Goal: Information Seeking & Learning: Learn about a topic

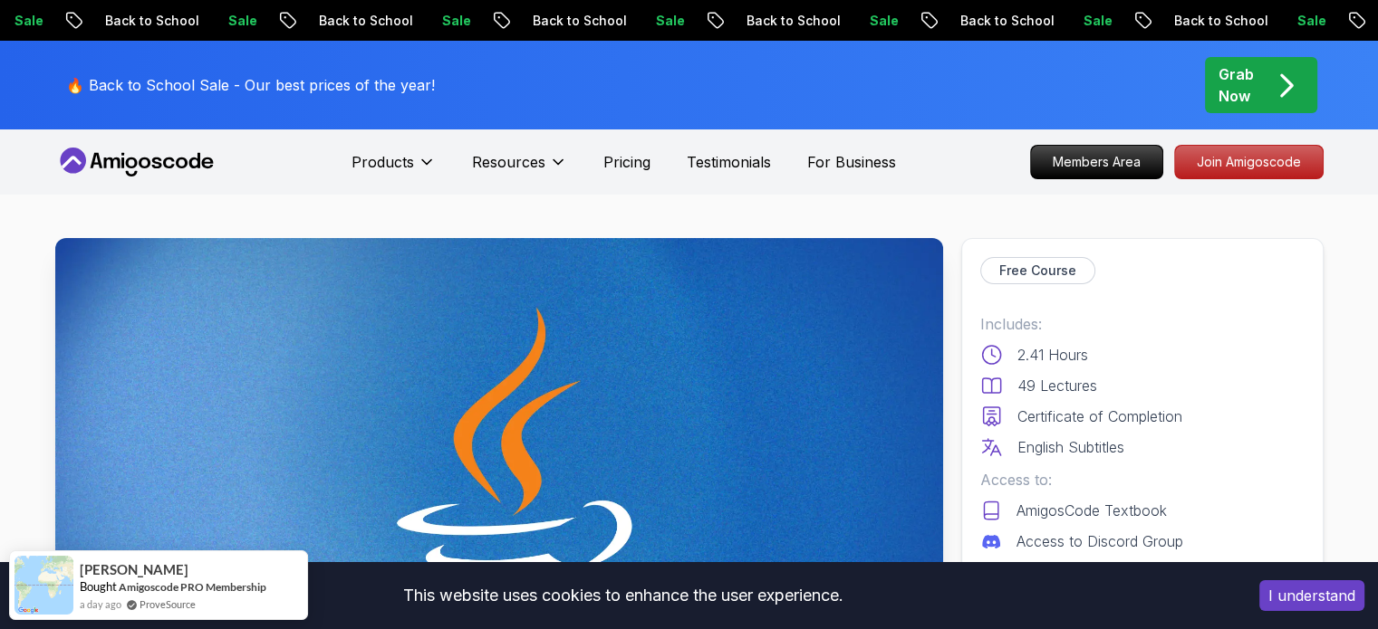
drag, startPoint x: 226, startPoint y: 160, endPoint x: 98, endPoint y: 160, distance: 127.7
click at [101, 160] on nav "Products Resources Pricing Testimonials For Business Members Area Join Amigosco…" at bounding box center [689, 162] width 1268 height 65
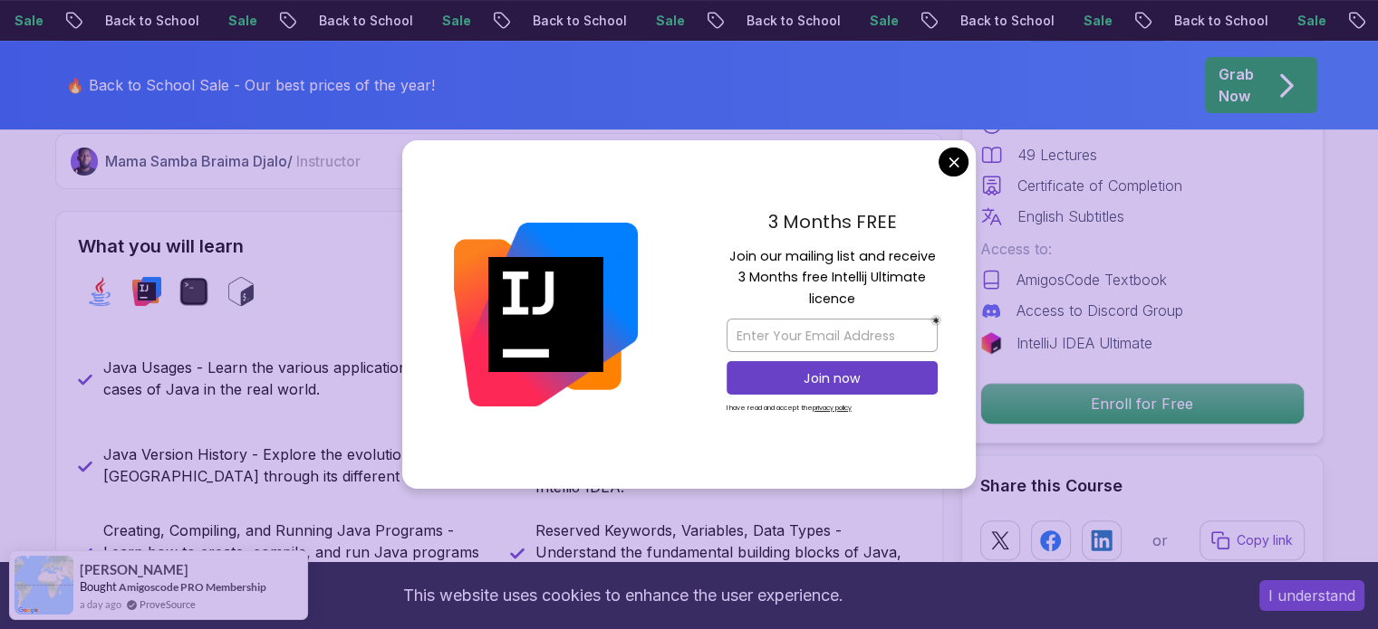
scroll to position [725, 0]
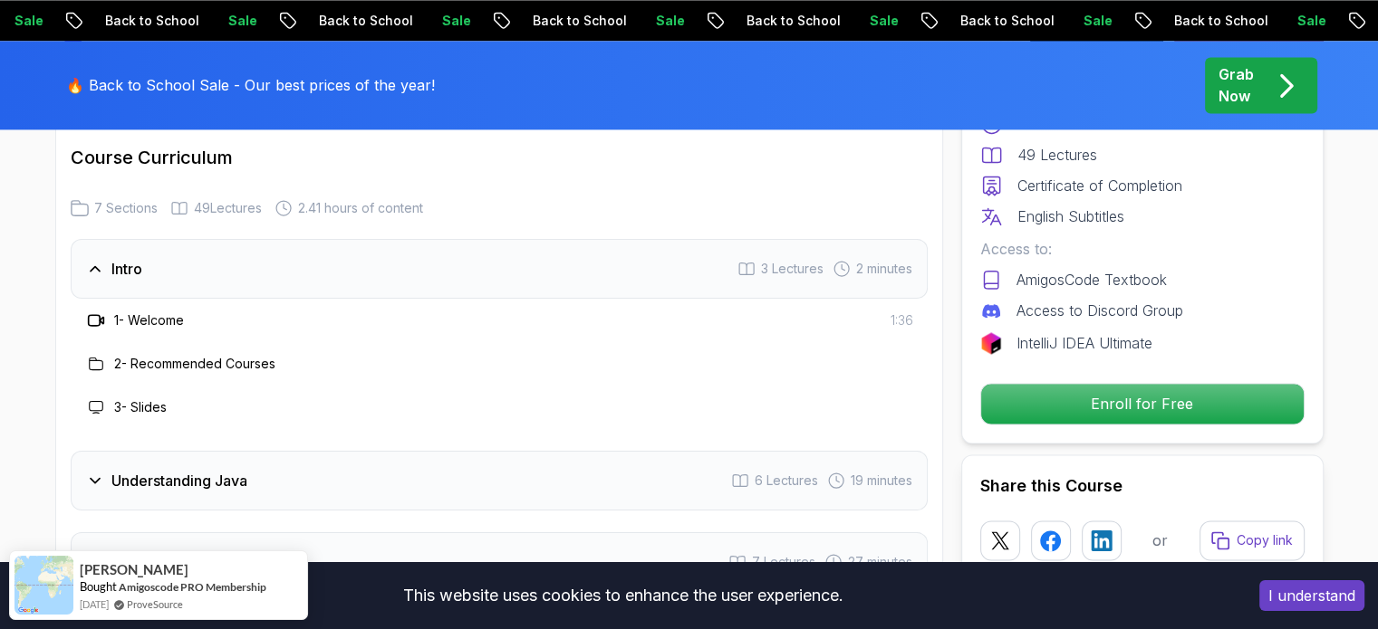
scroll to position [2627, 0]
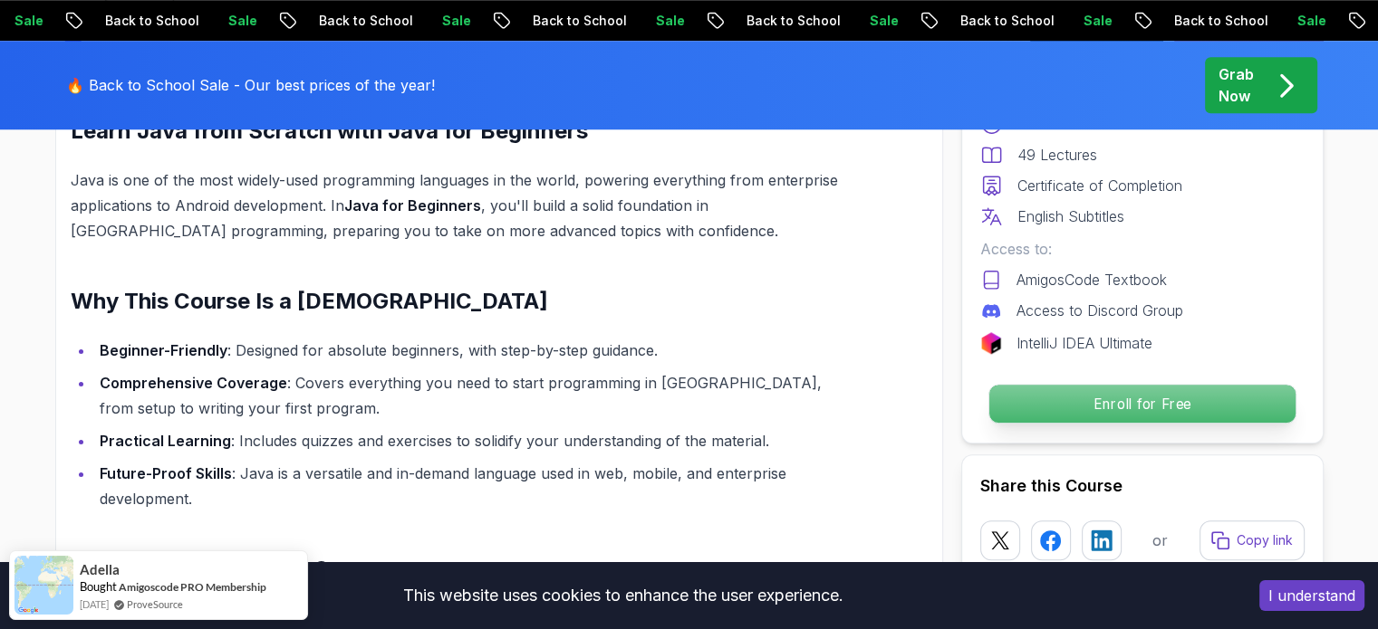
click at [1127, 397] on p "Enroll for Free" at bounding box center [1141, 404] width 306 height 38
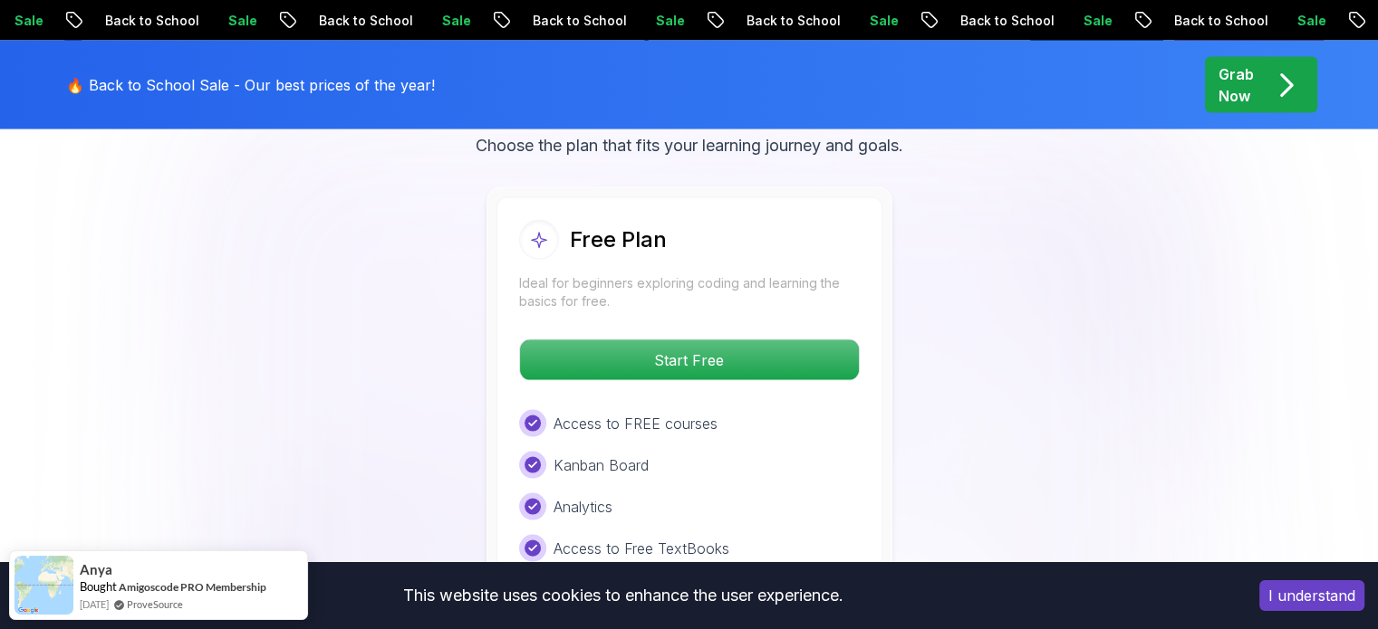
scroll to position [3790, 0]
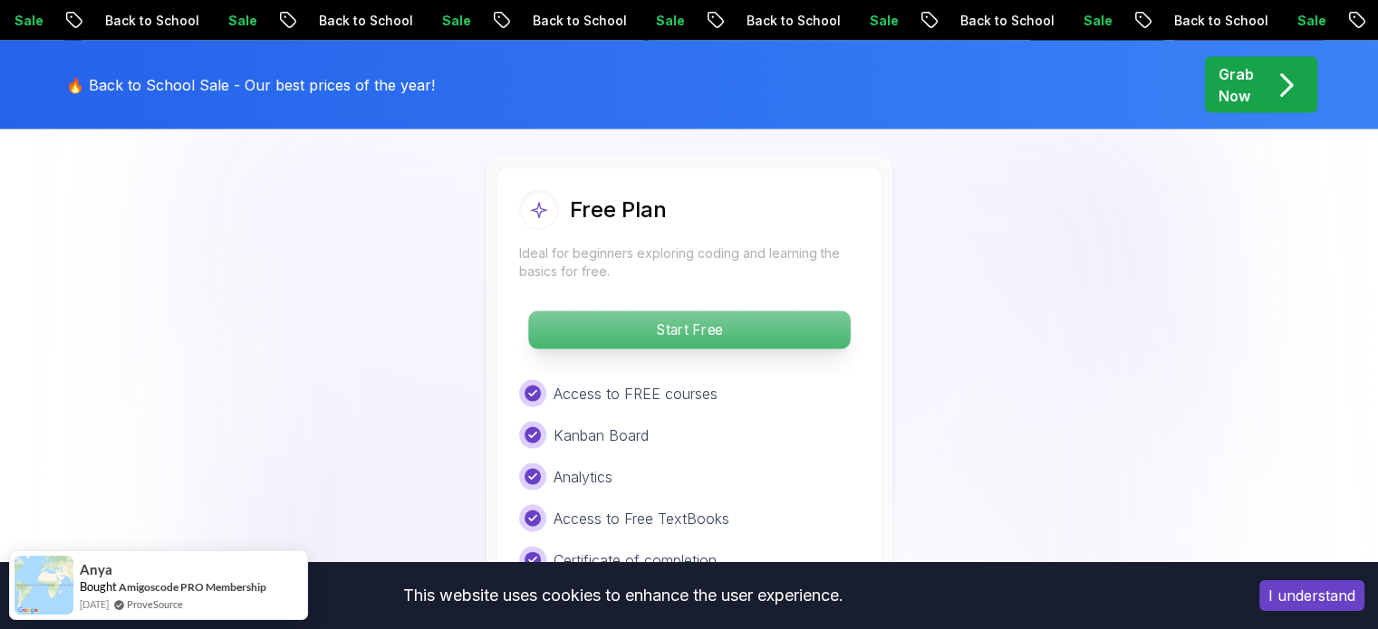
click at [741, 312] on p "Start Free" at bounding box center [689, 331] width 322 height 38
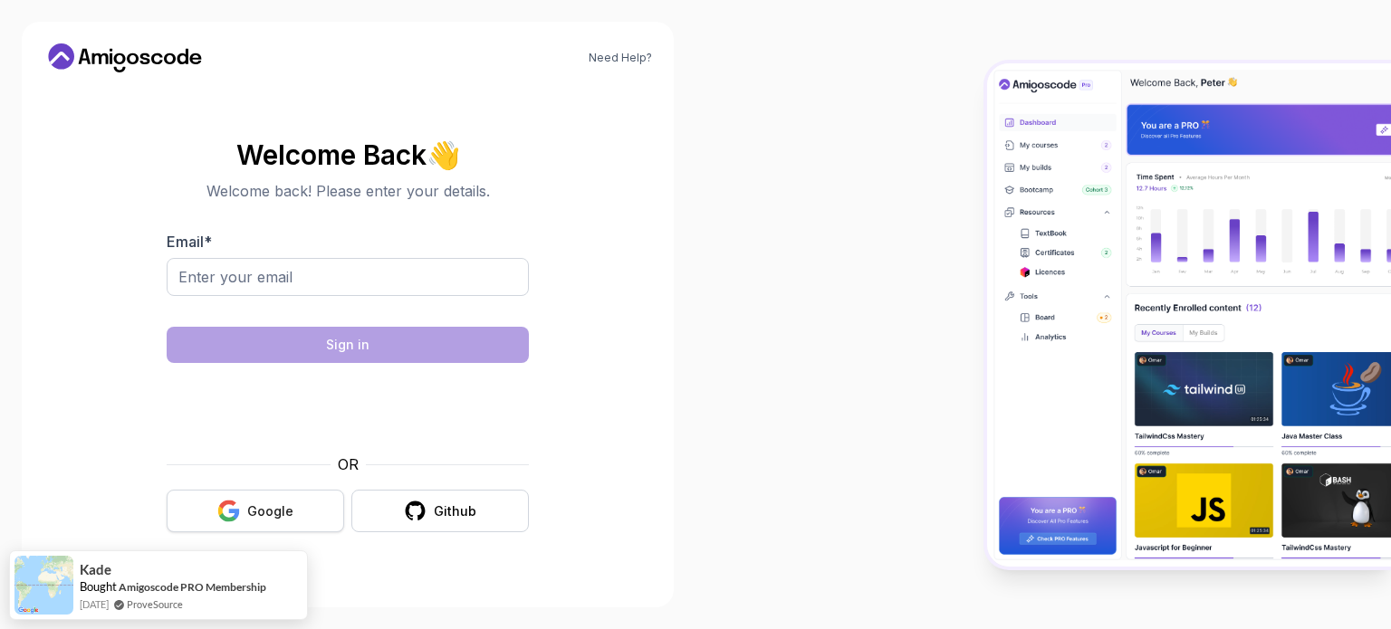
click at [273, 515] on div "Google" at bounding box center [270, 512] width 46 height 18
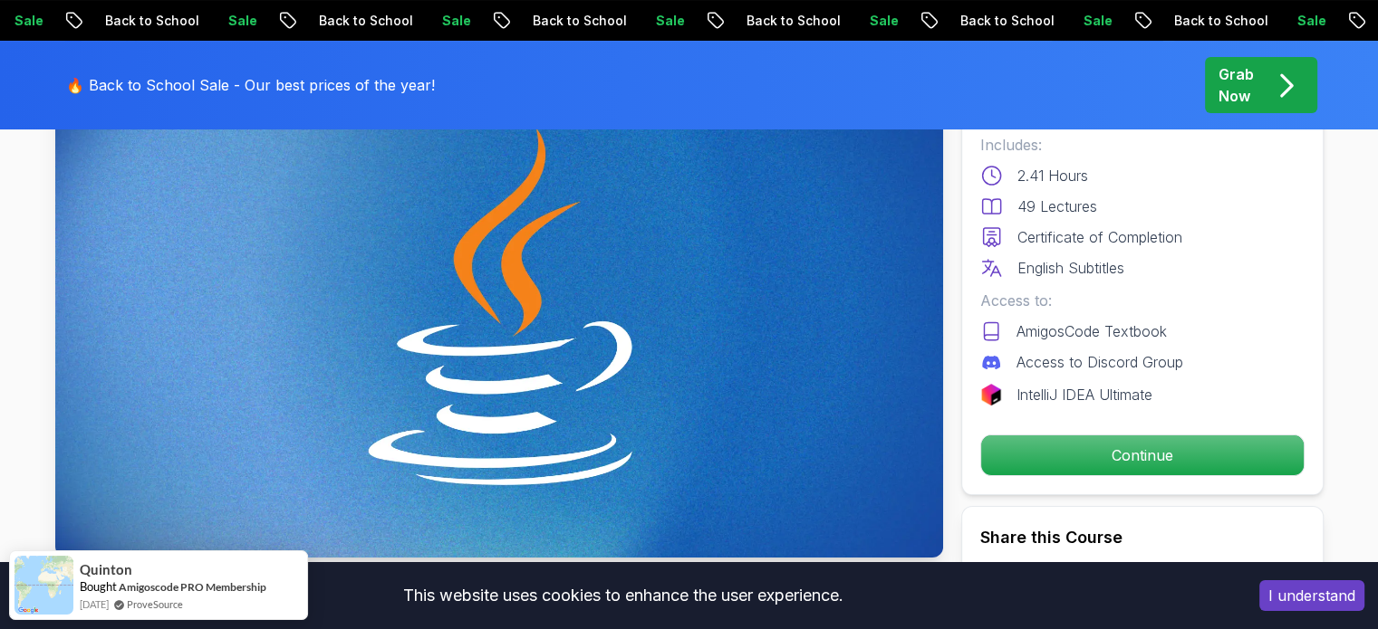
scroll to position [181, 0]
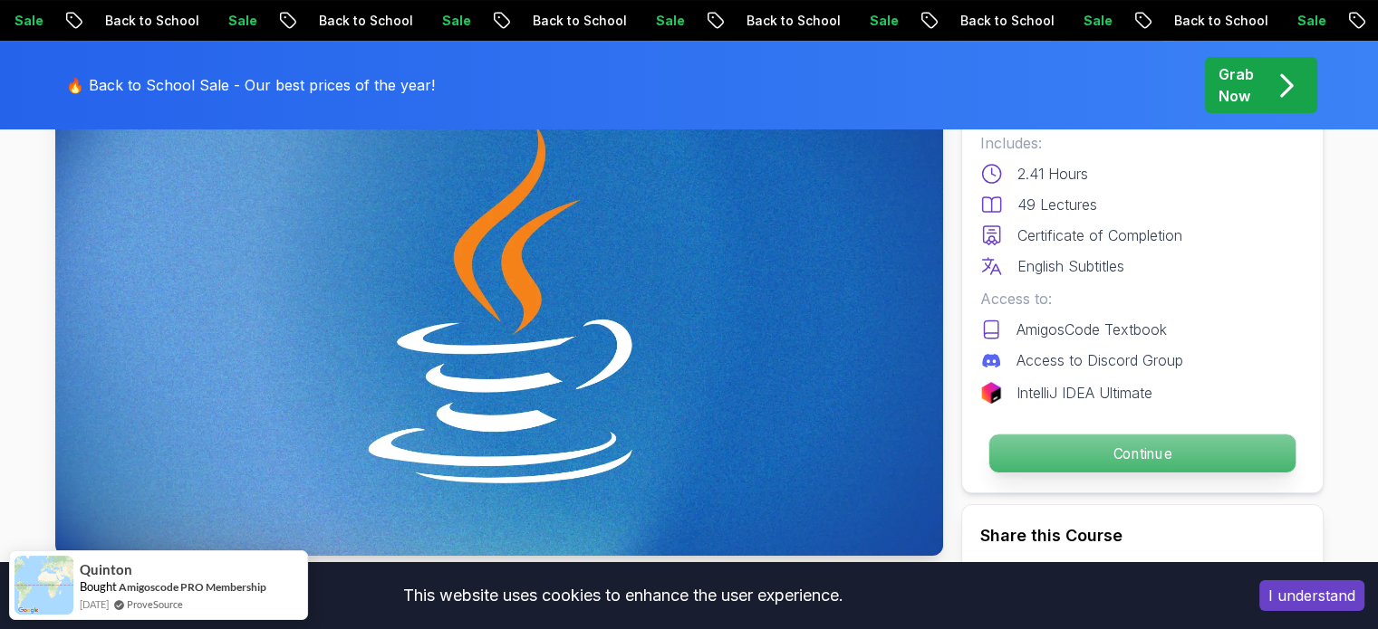
click at [1100, 463] on p "Continue" at bounding box center [1141, 454] width 306 height 38
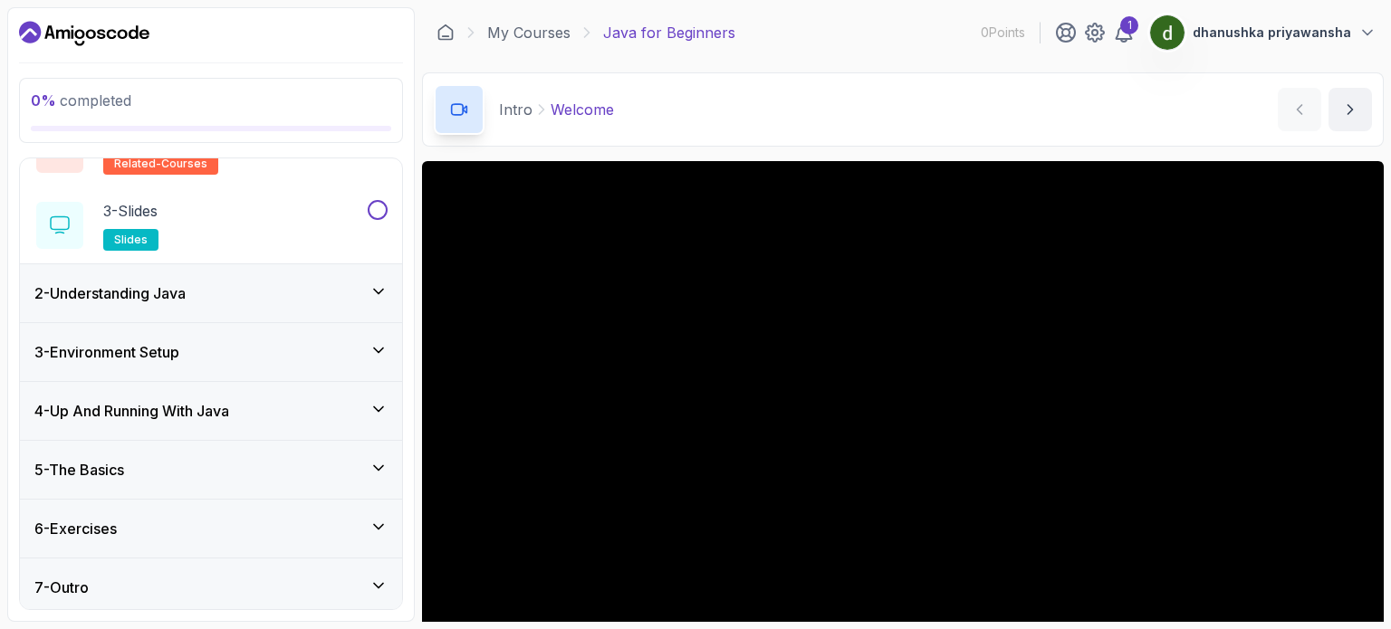
scroll to position [185, 0]
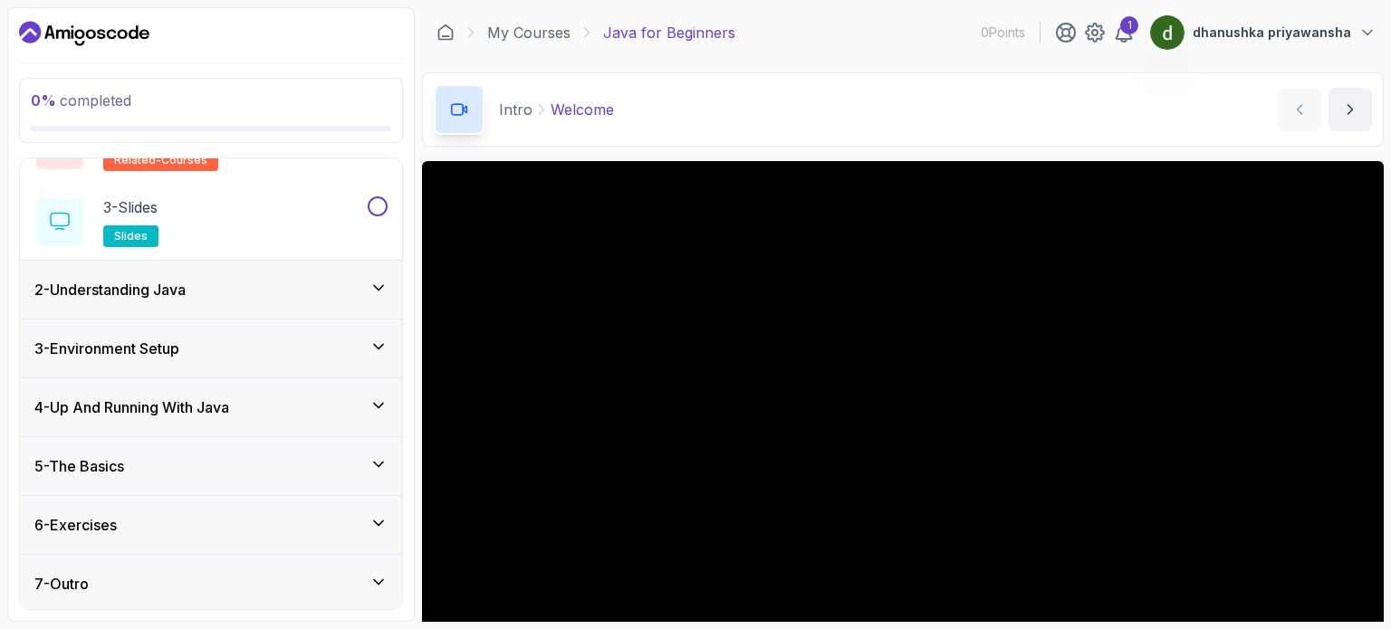
click at [376, 456] on icon at bounding box center [379, 465] width 18 height 18
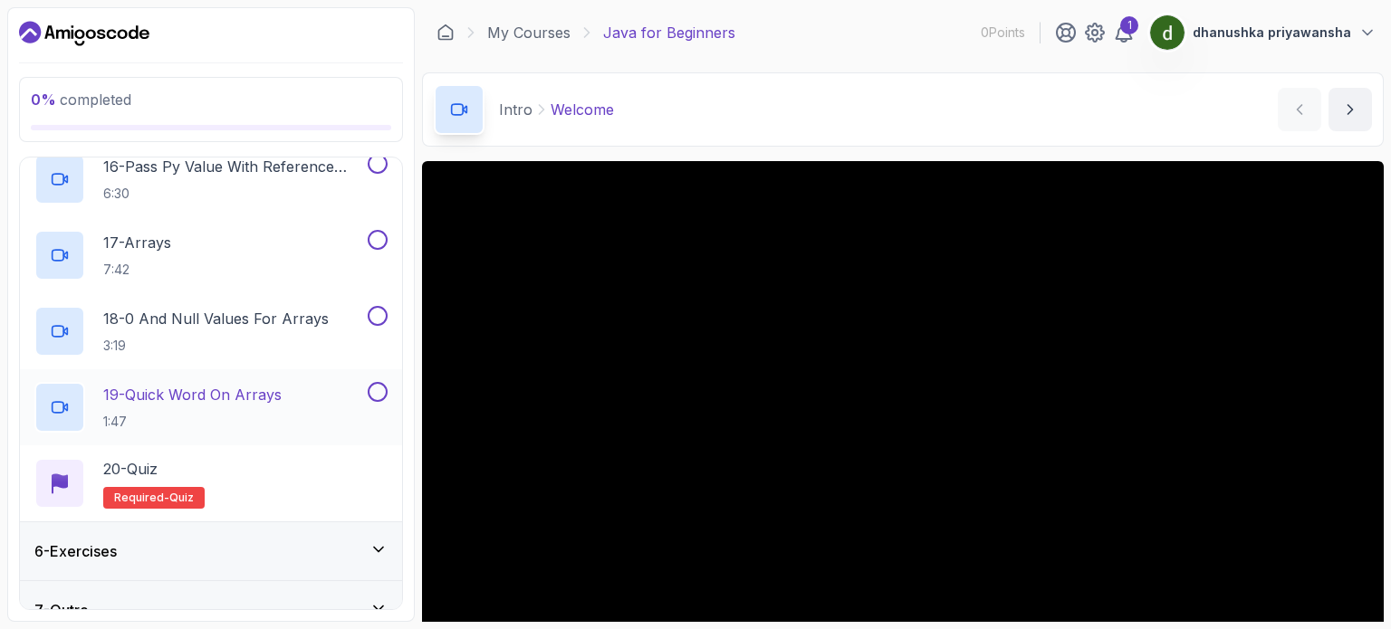
scroll to position [1478, 0]
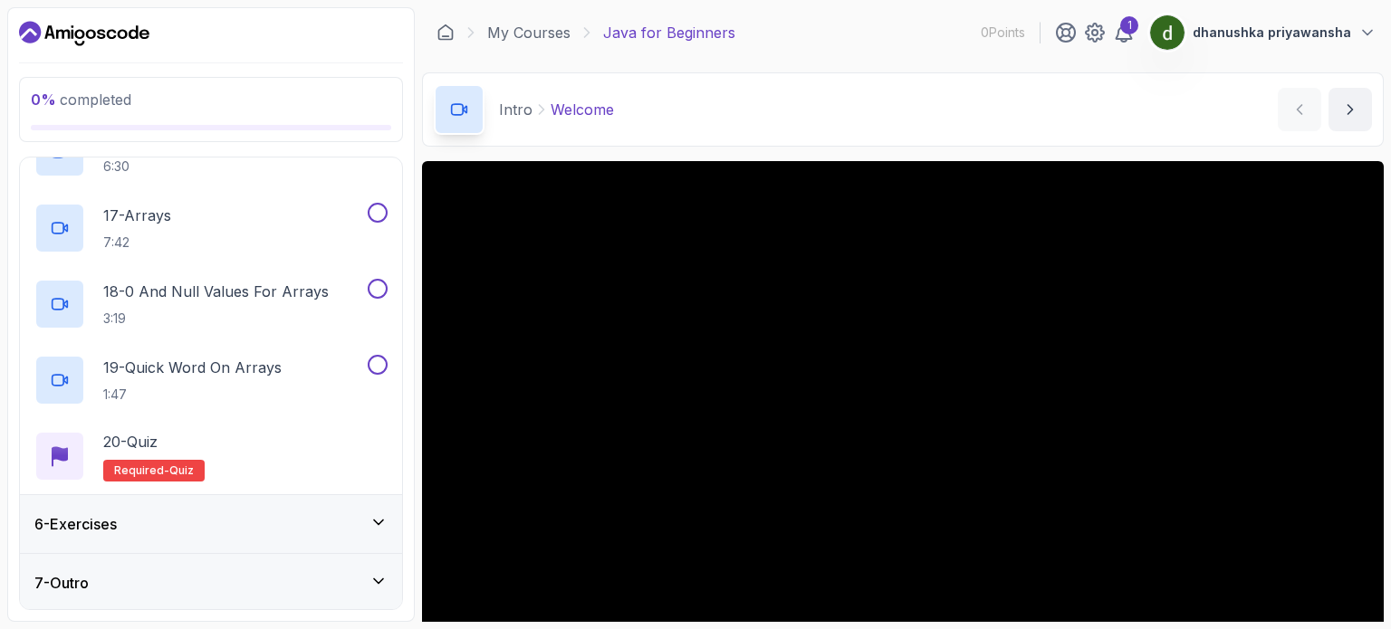
click at [380, 517] on icon at bounding box center [379, 523] width 18 height 18
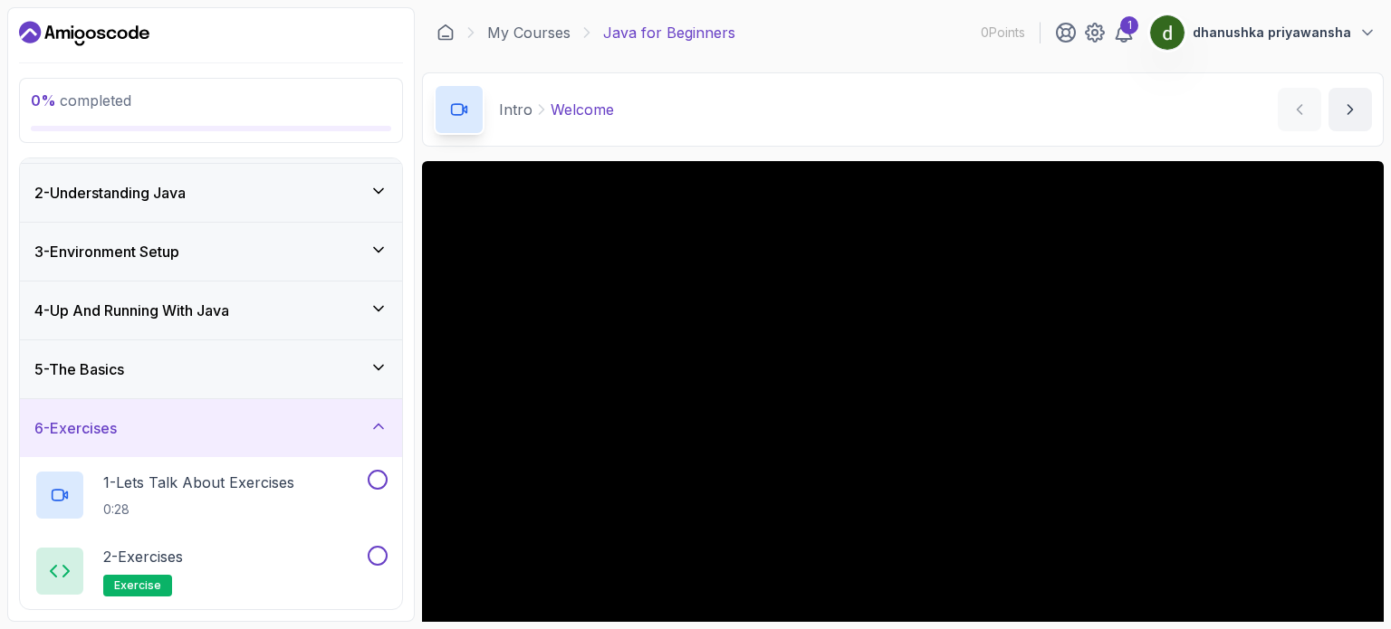
scroll to position [109, 0]
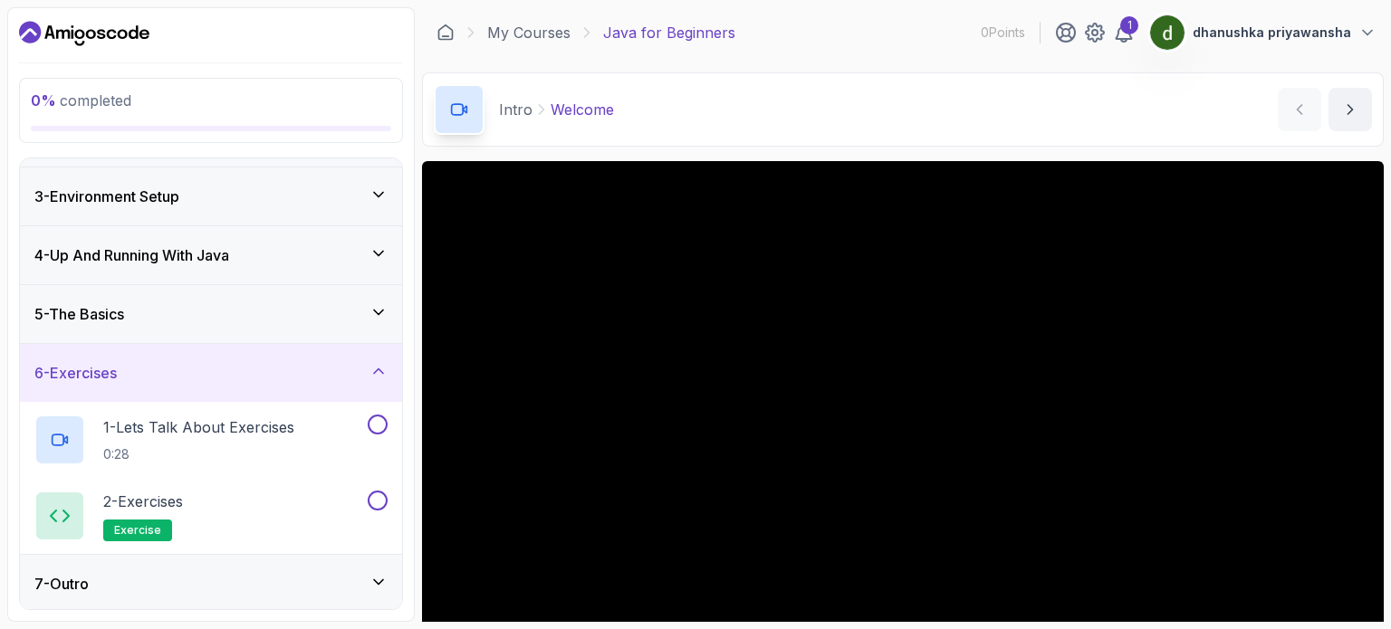
click at [381, 581] on icon at bounding box center [379, 582] width 18 height 18
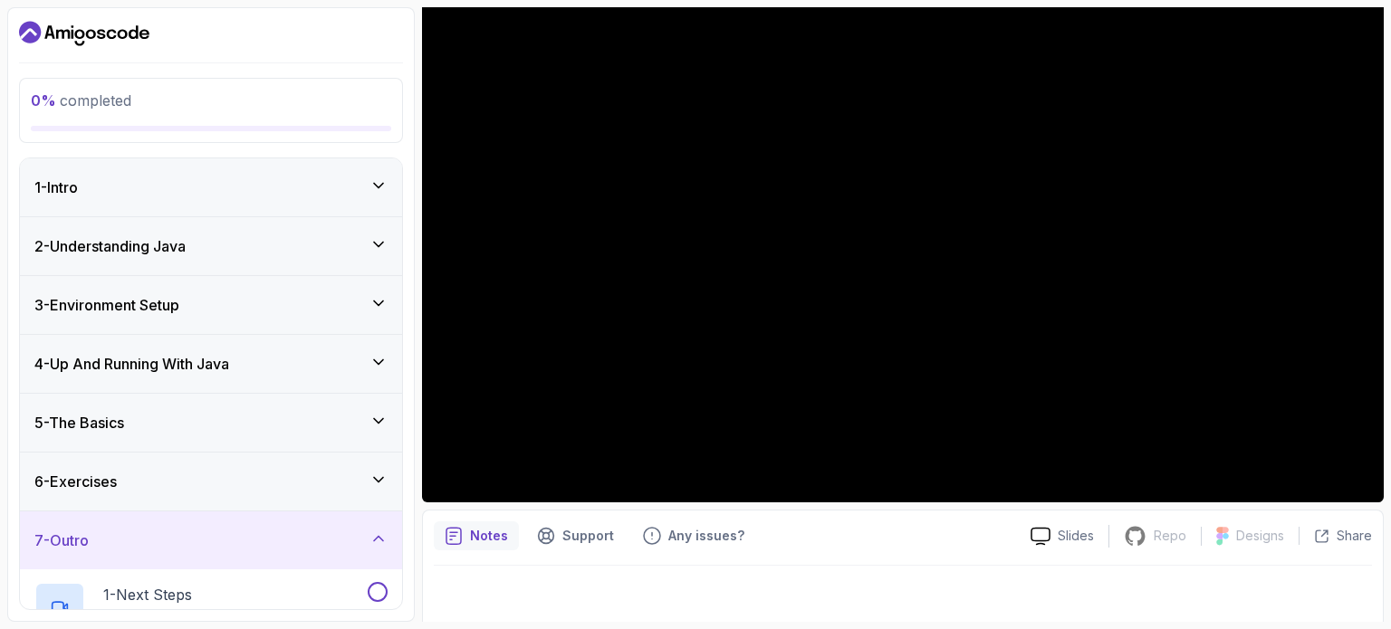
scroll to position [205, 0]
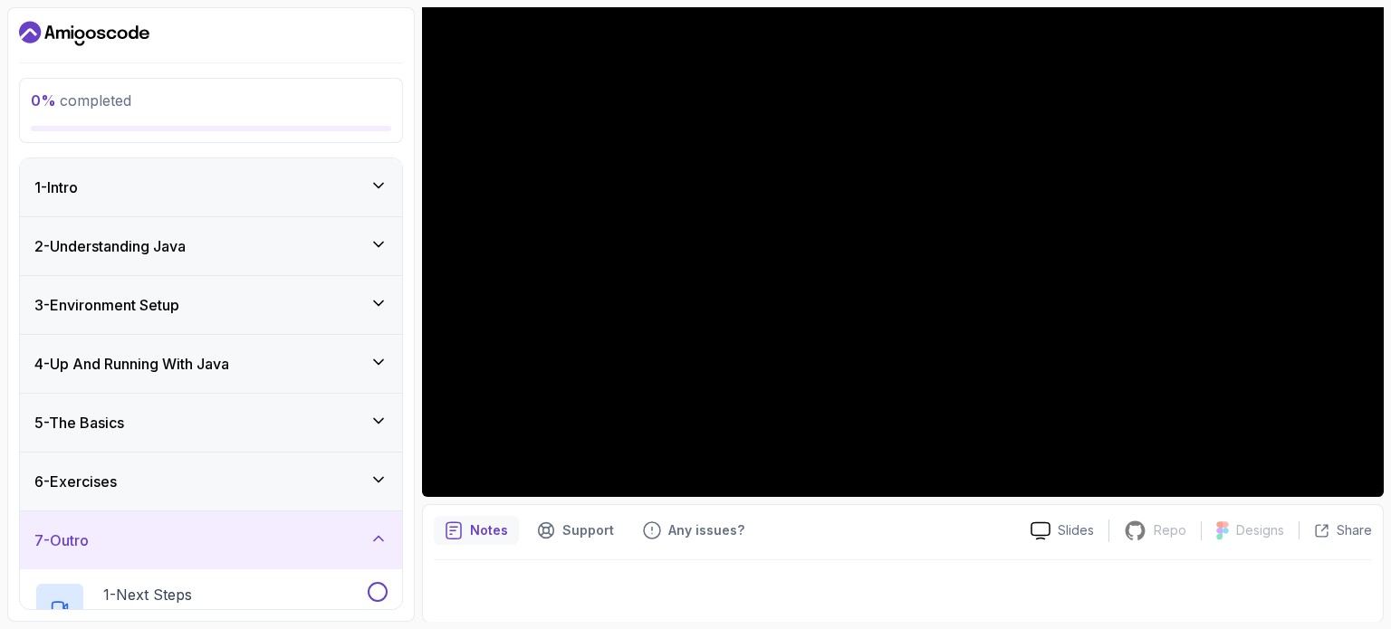
click at [245, 197] on div "1 - Intro" at bounding box center [210, 188] width 353 height 22
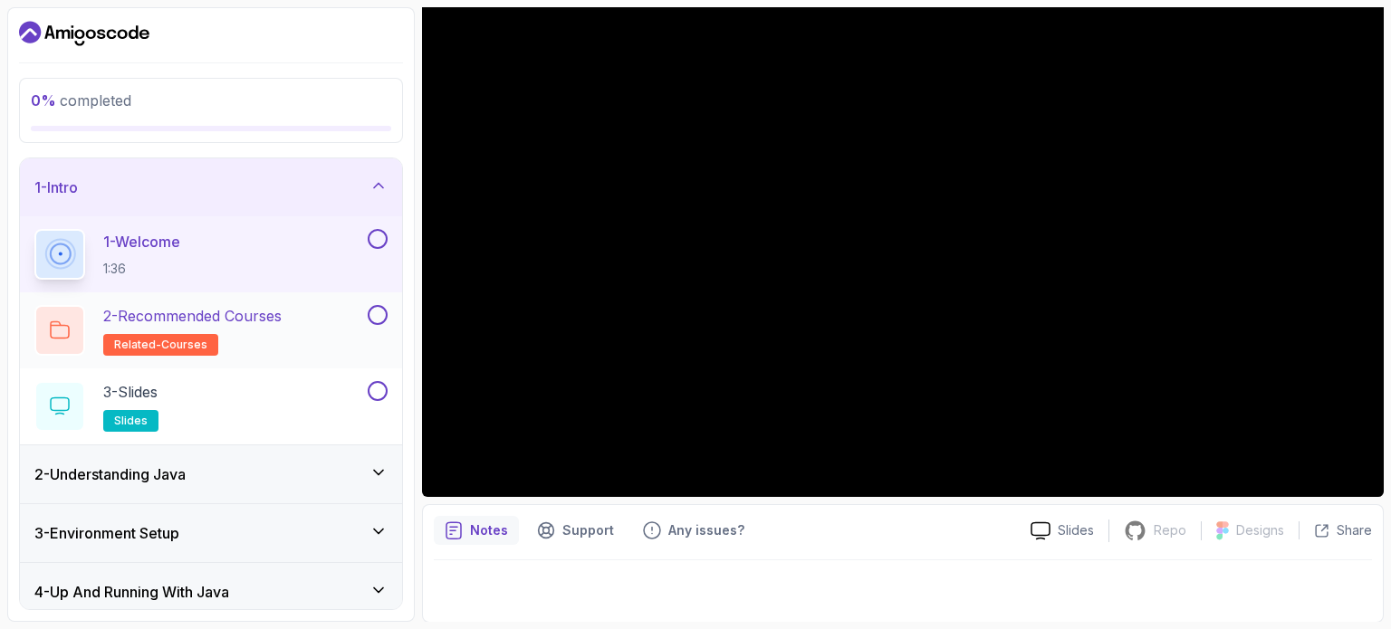
click at [282, 340] on h2 "2 - Recommended Courses related-courses" at bounding box center [192, 330] width 178 height 51
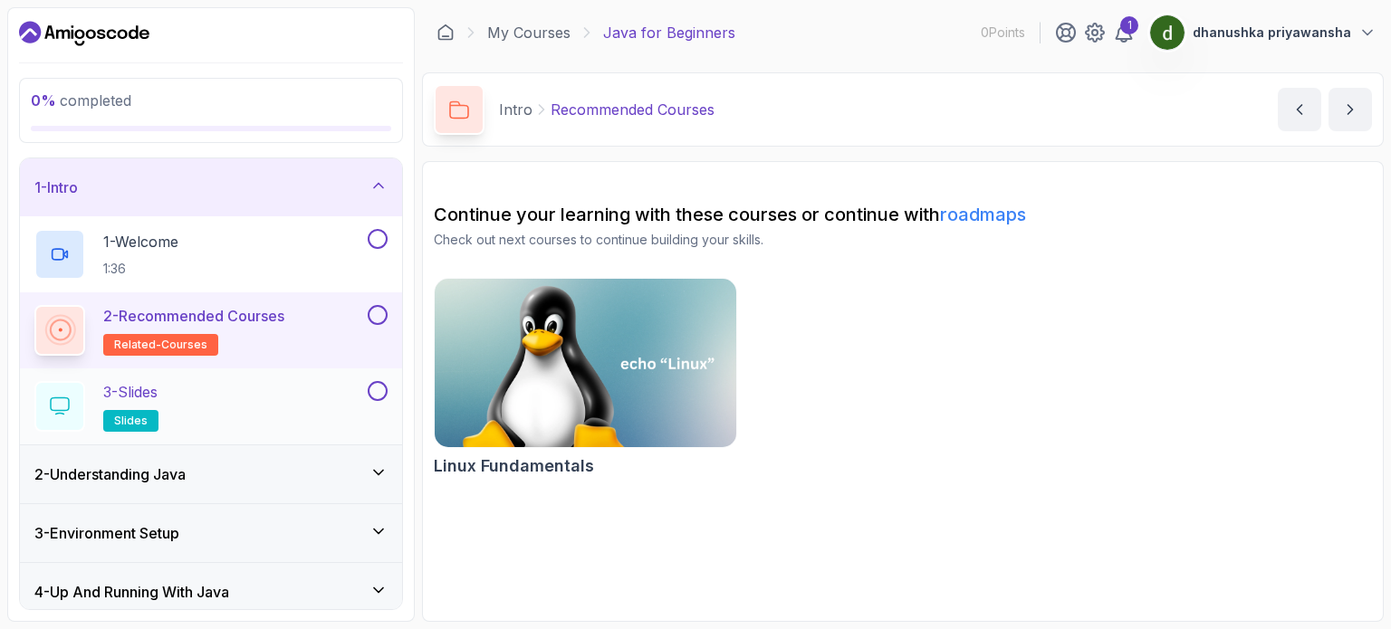
click at [292, 390] on div "3 - Slides slides" at bounding box center [199, 406] width 330 height 51
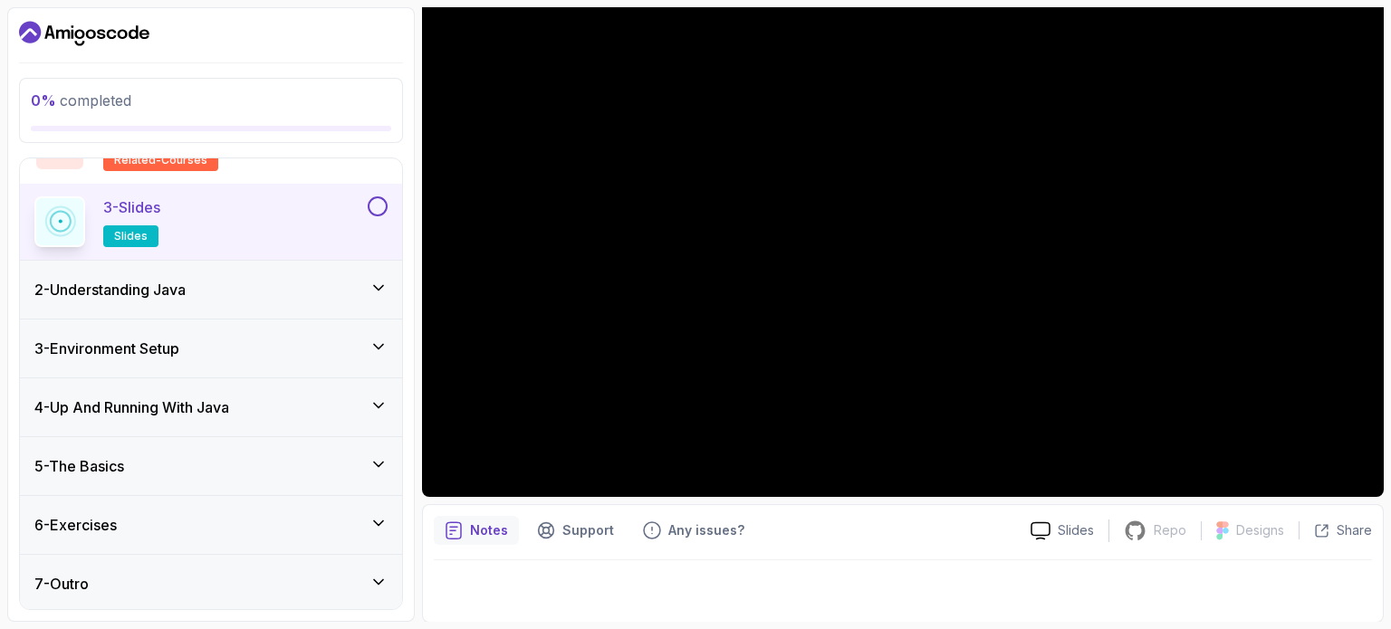
scroll to position [185, 0]
click at [199, 303] on div "2 - Understanding Java" at bounding box center [211, 290] width 382 height 58
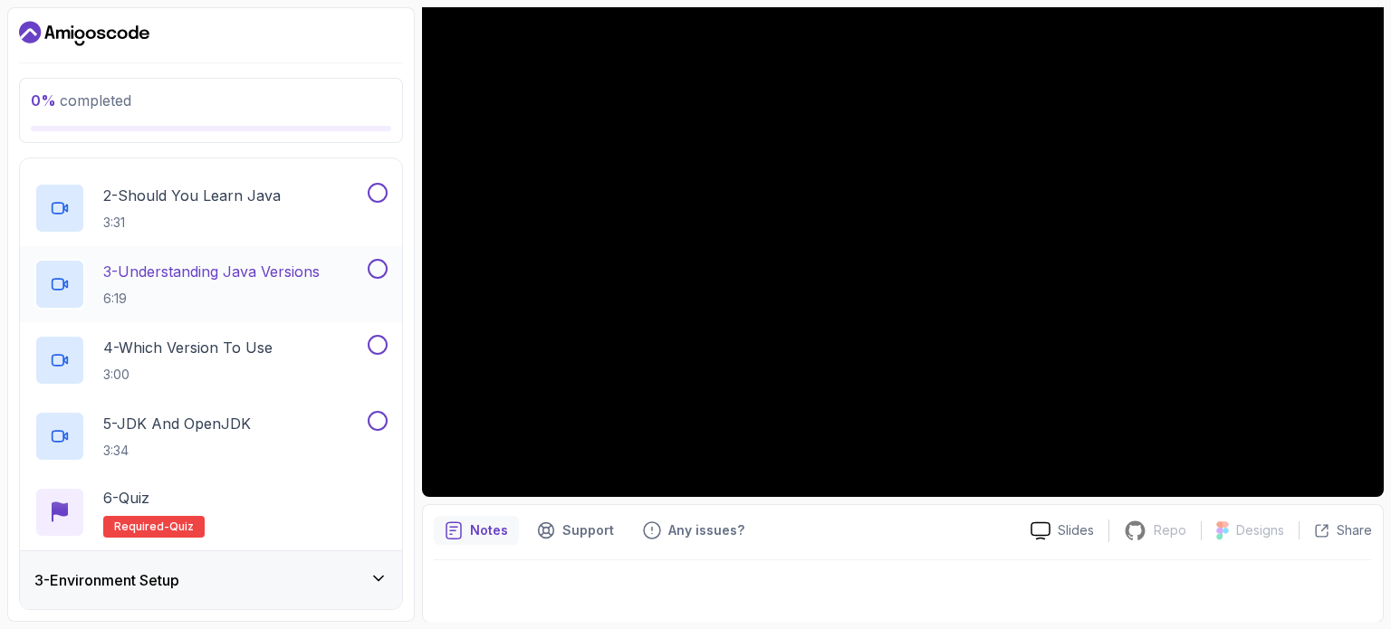
scroll to position [91, 0]
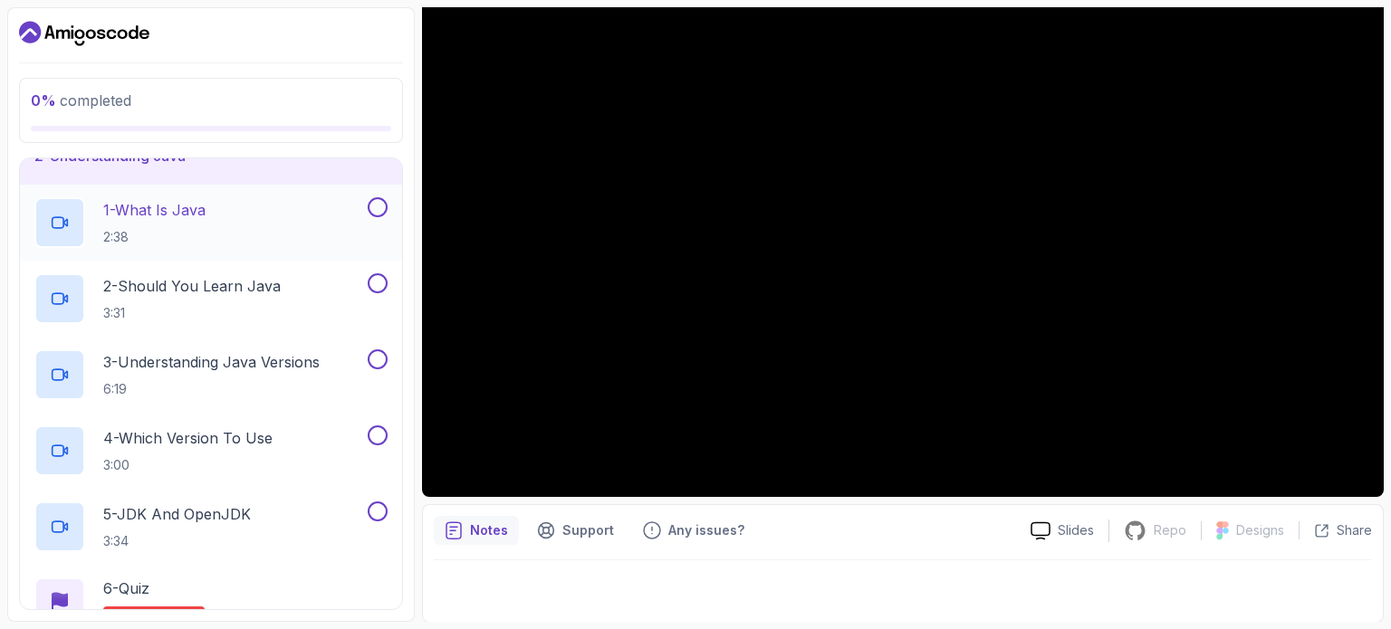
click at [297, 231] on div "1 - What Is Java 2:38" at bounding box center [199, 222] width 330 height 51
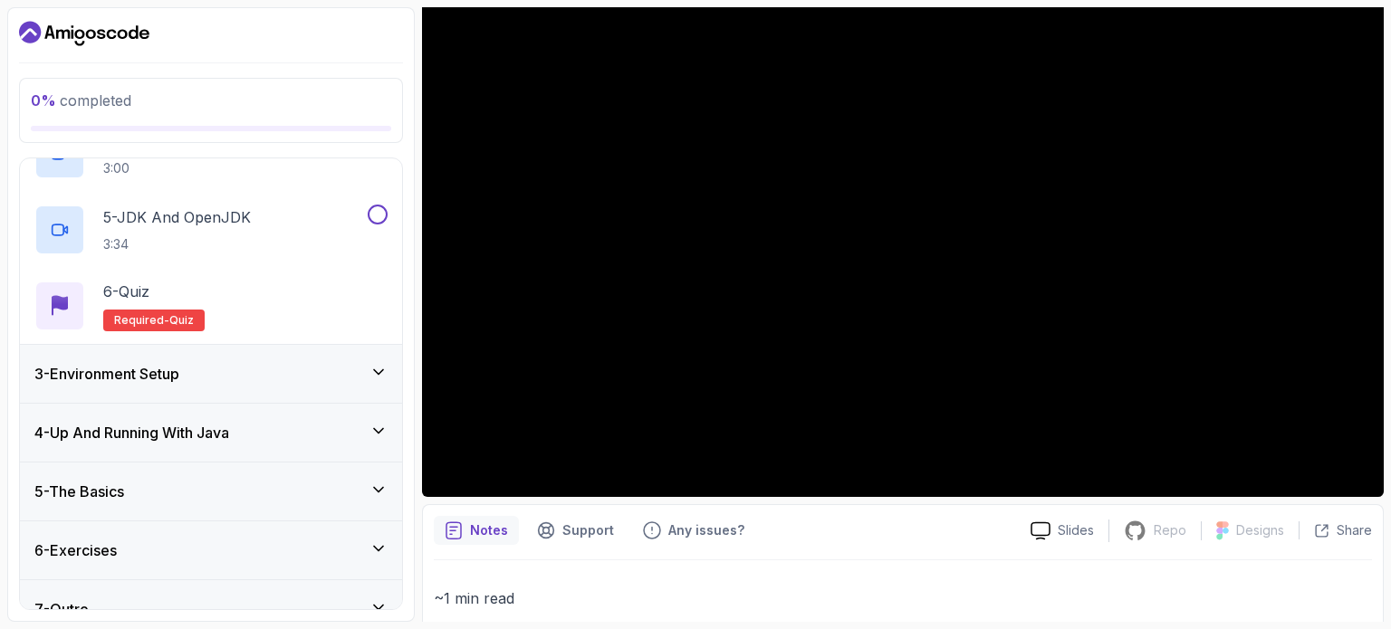
scroll to position [413, 0]
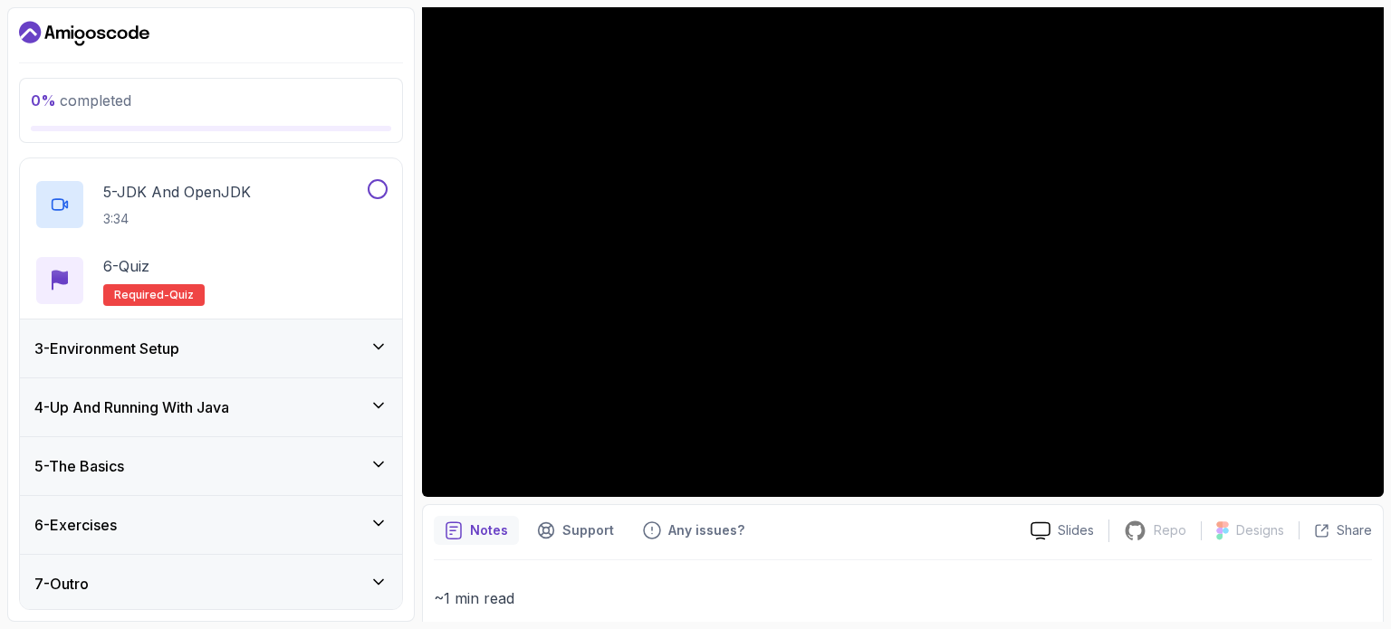
click at [237, 459] on div "5 - The Basics" at bounding box center [210, 467] width 353 height 22
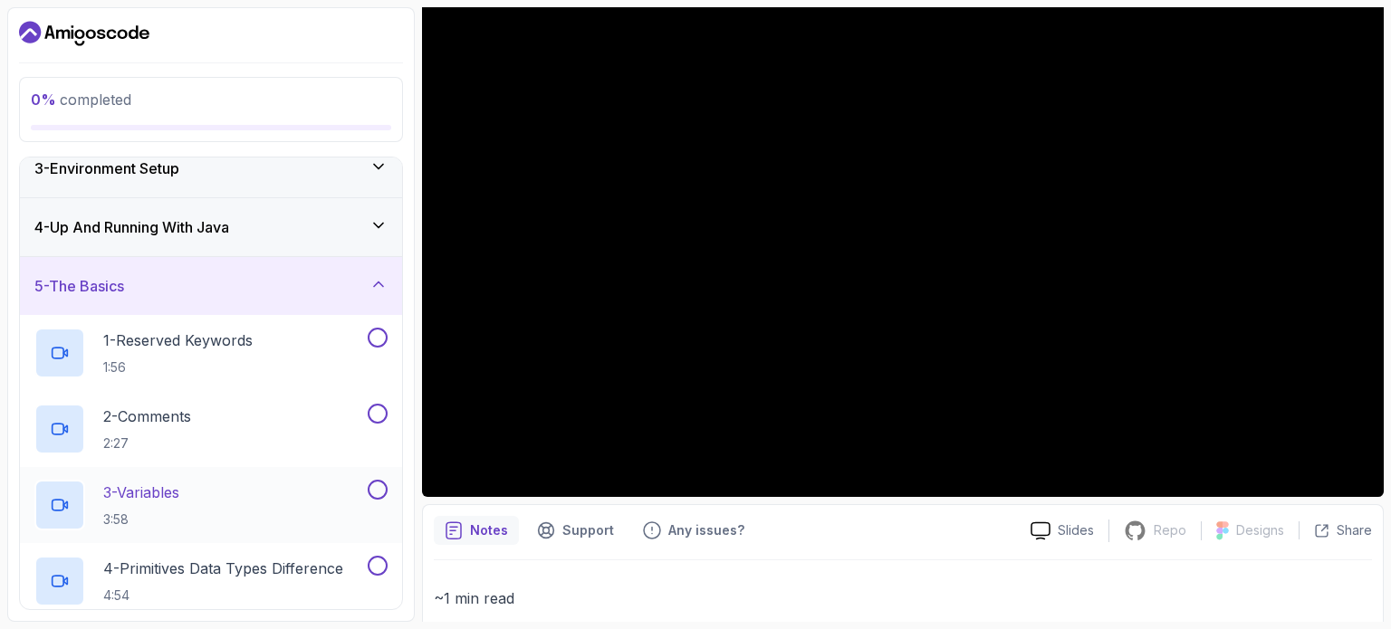
scroll to position [0, 0]
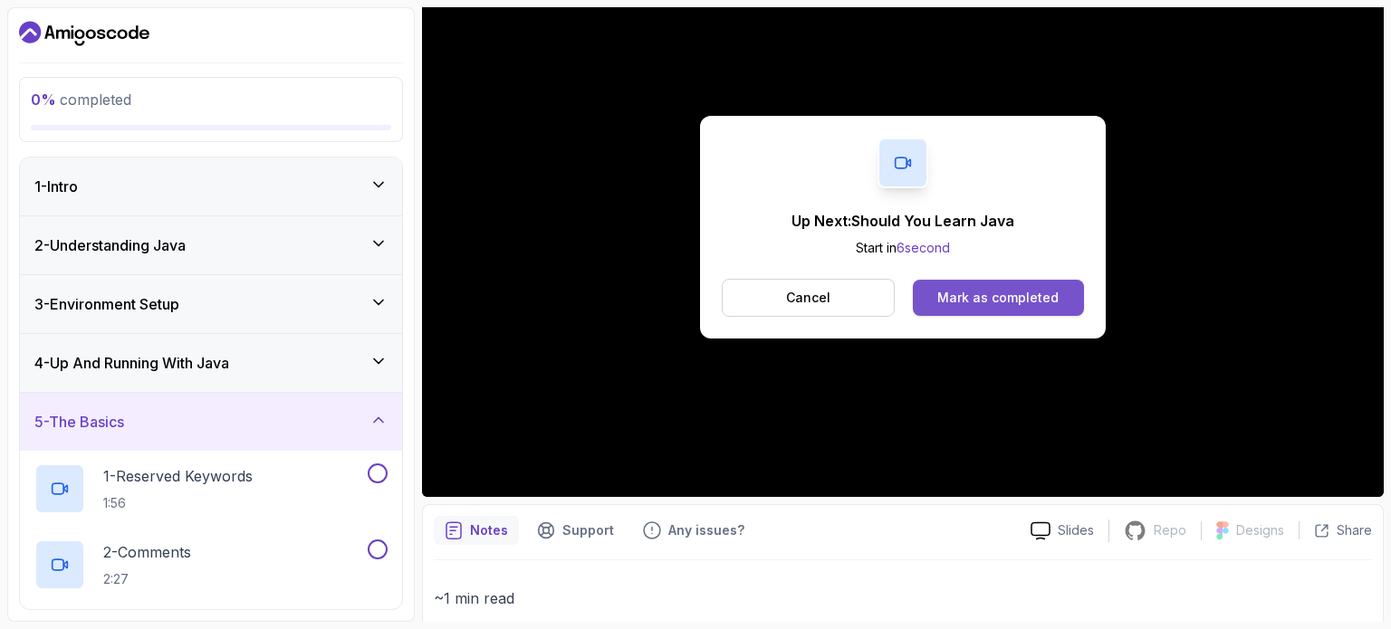
click at [965, 301] on div "Mark as completed" at bounding box center [997, 298] width 121 height 18
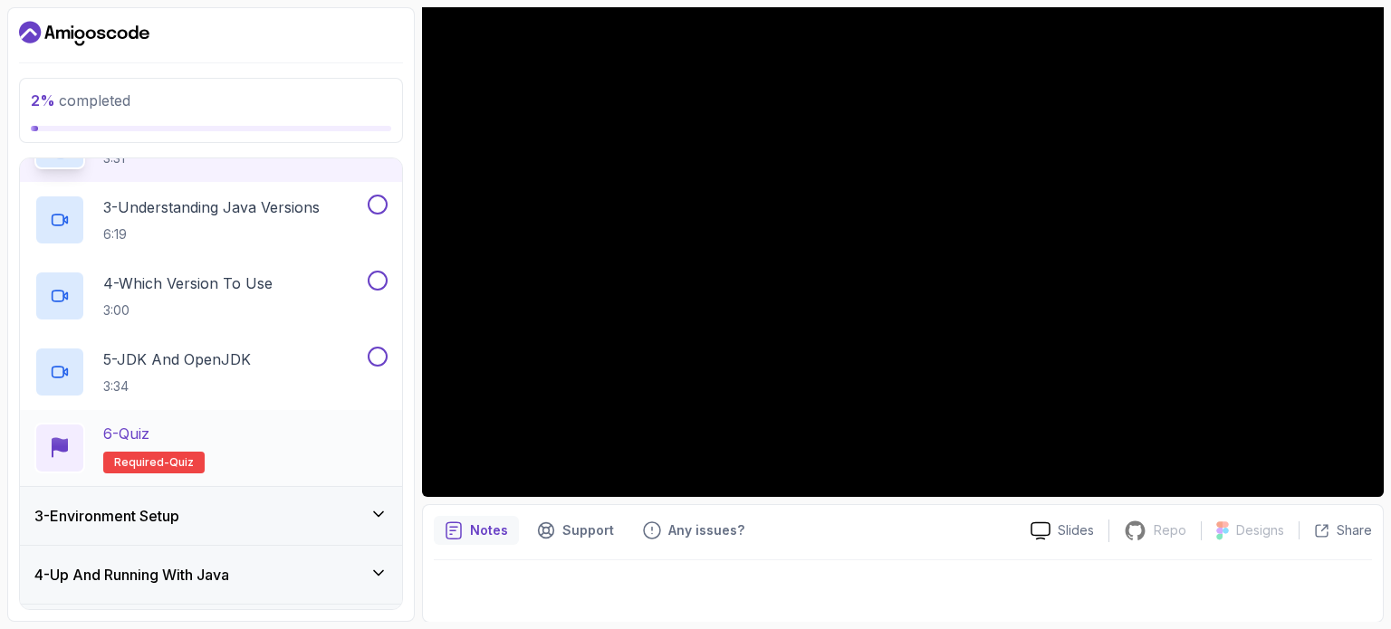
scroll to position [257, 0]
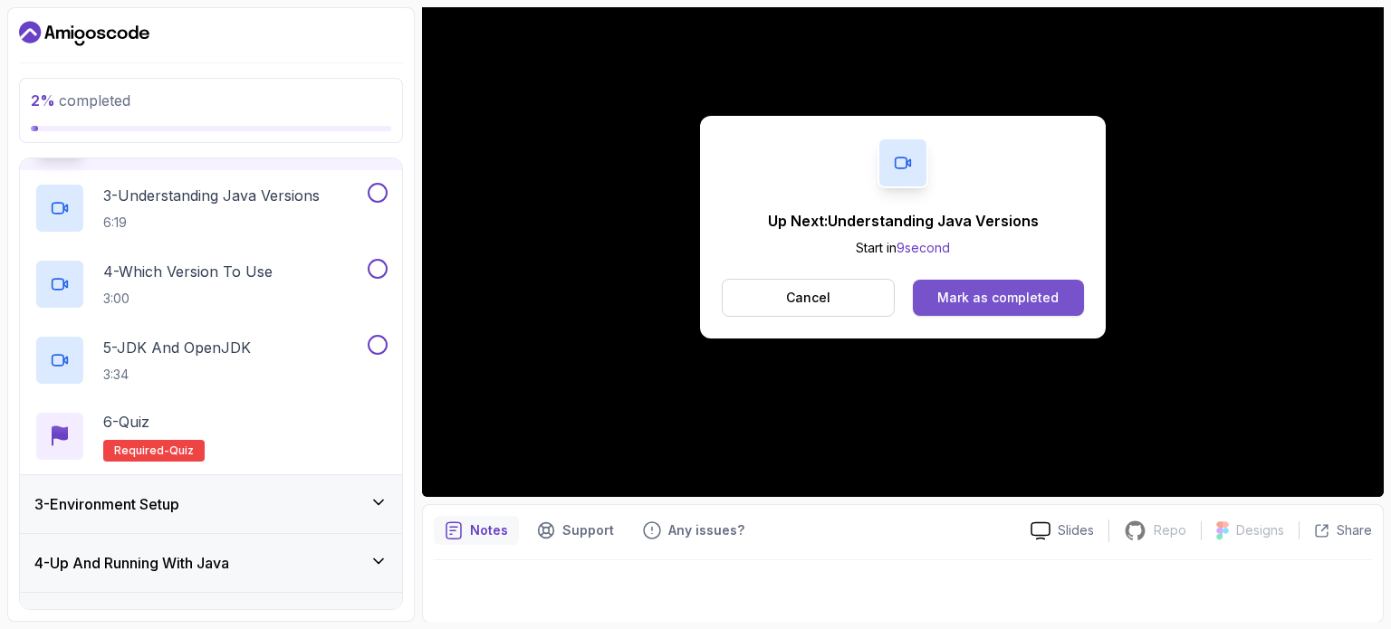
click at [994, 299] on div "Mark as completed" at bounding box center [997, 298] width 121 height 18
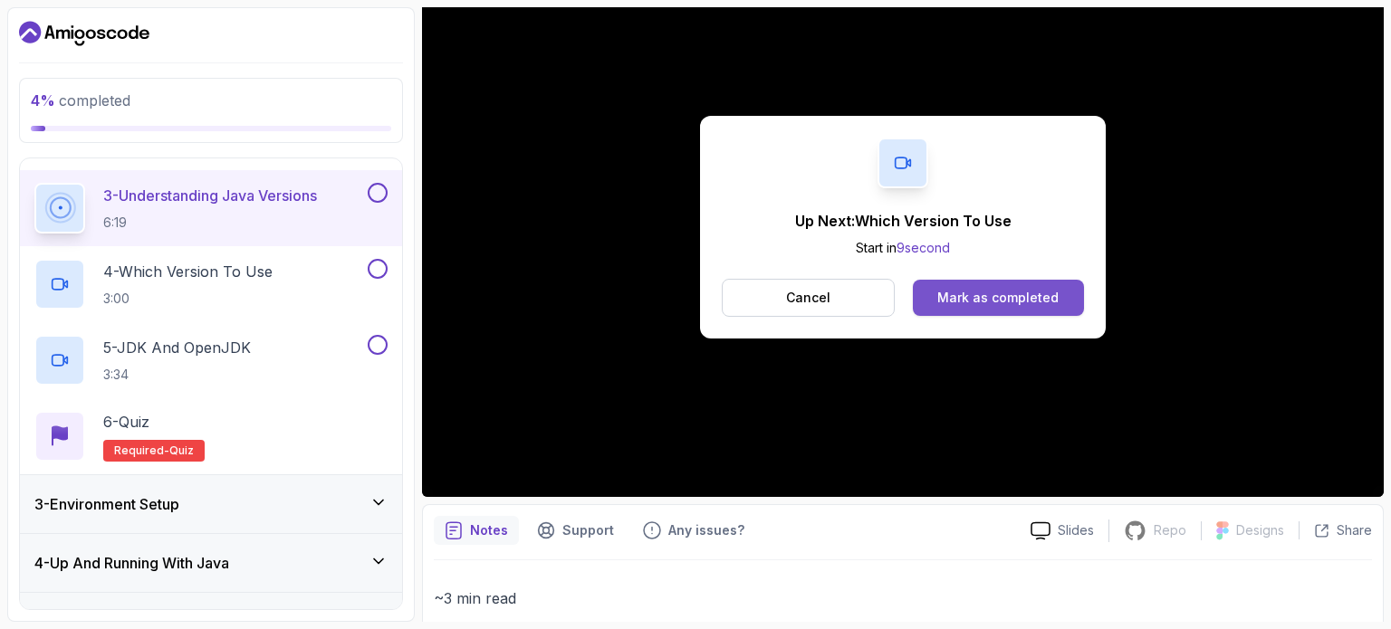
click at [965, 303] on div "Mark as completed" at bounding box center [997, 298] width 121 height 18
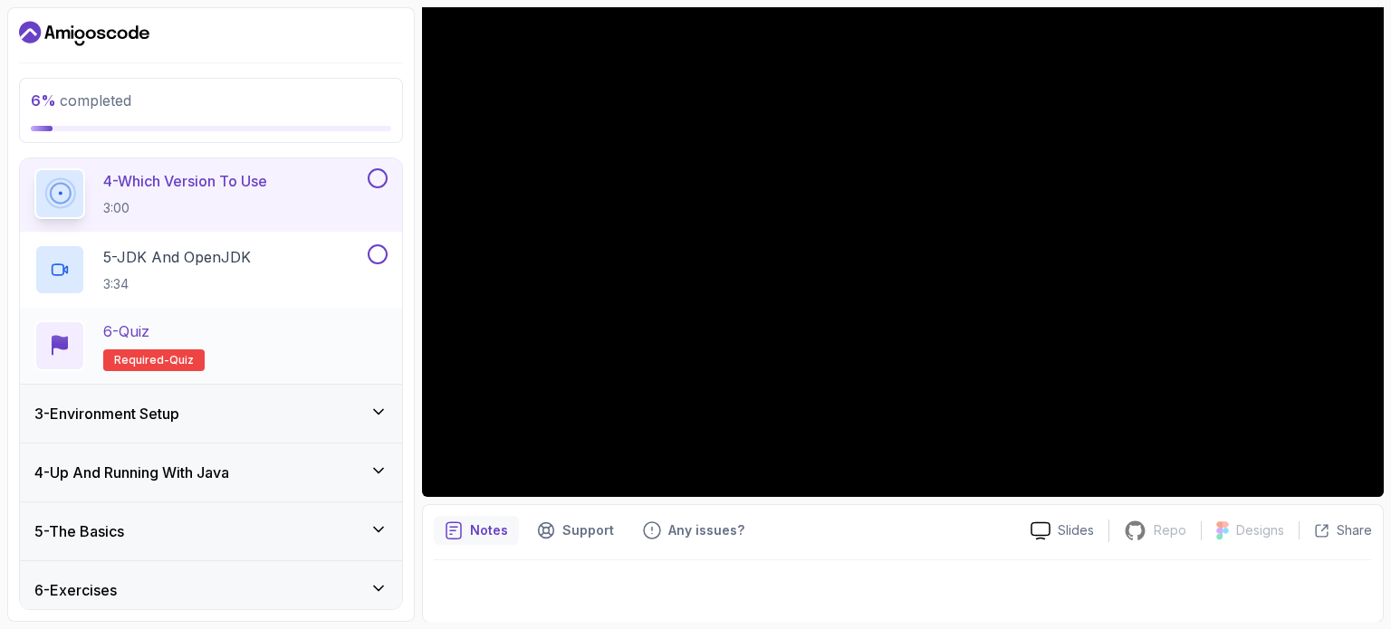
scroll to position [413, 0]
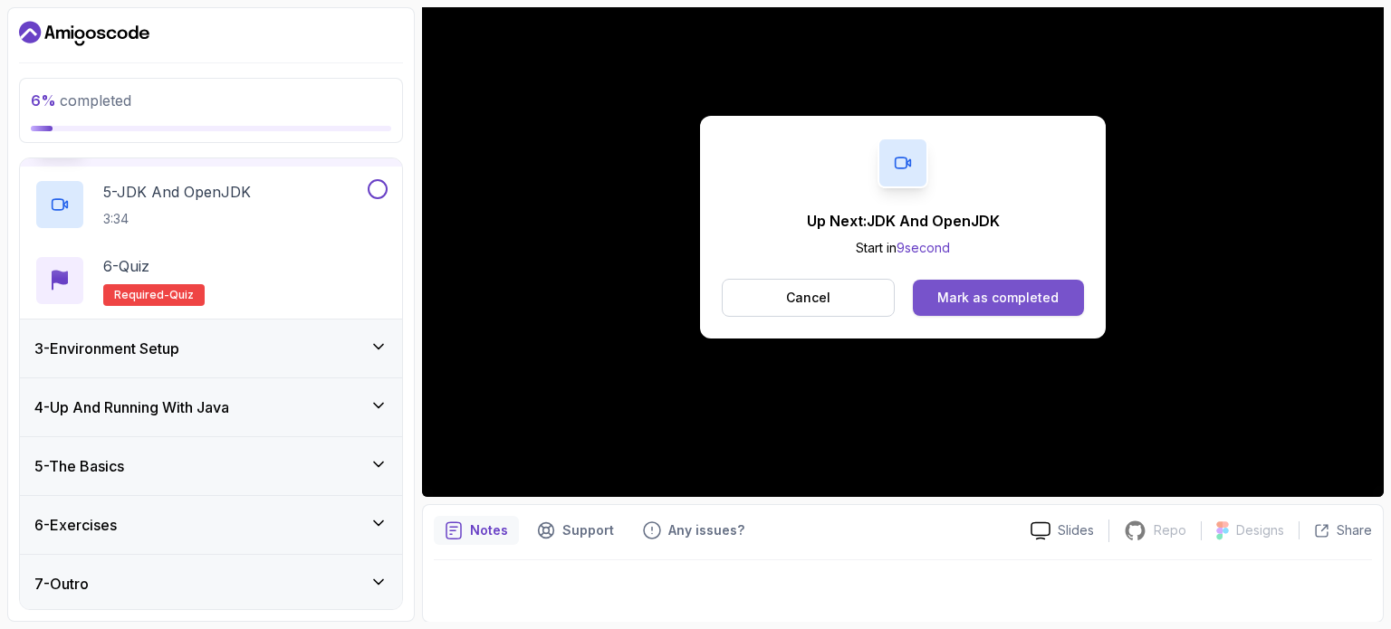
click at [993, 302] on div "Mark as completed" at bounding box center [997, 298] width 121 height 18
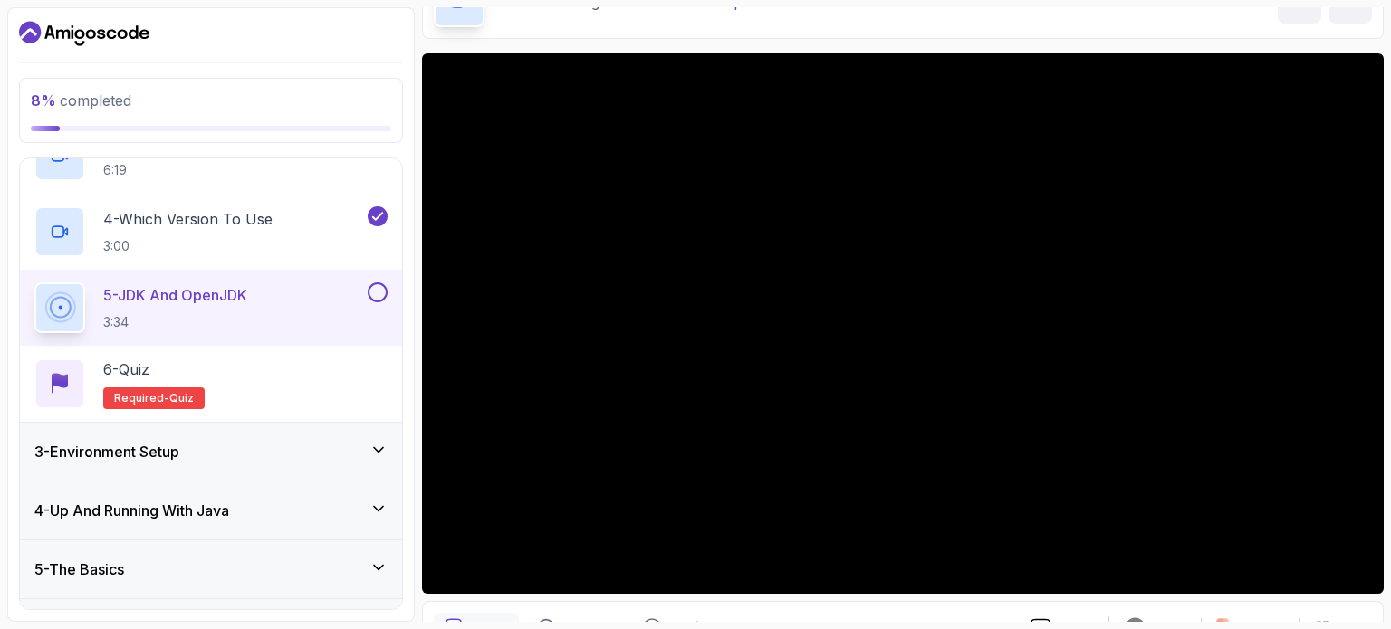
scroll to position [362, 0]
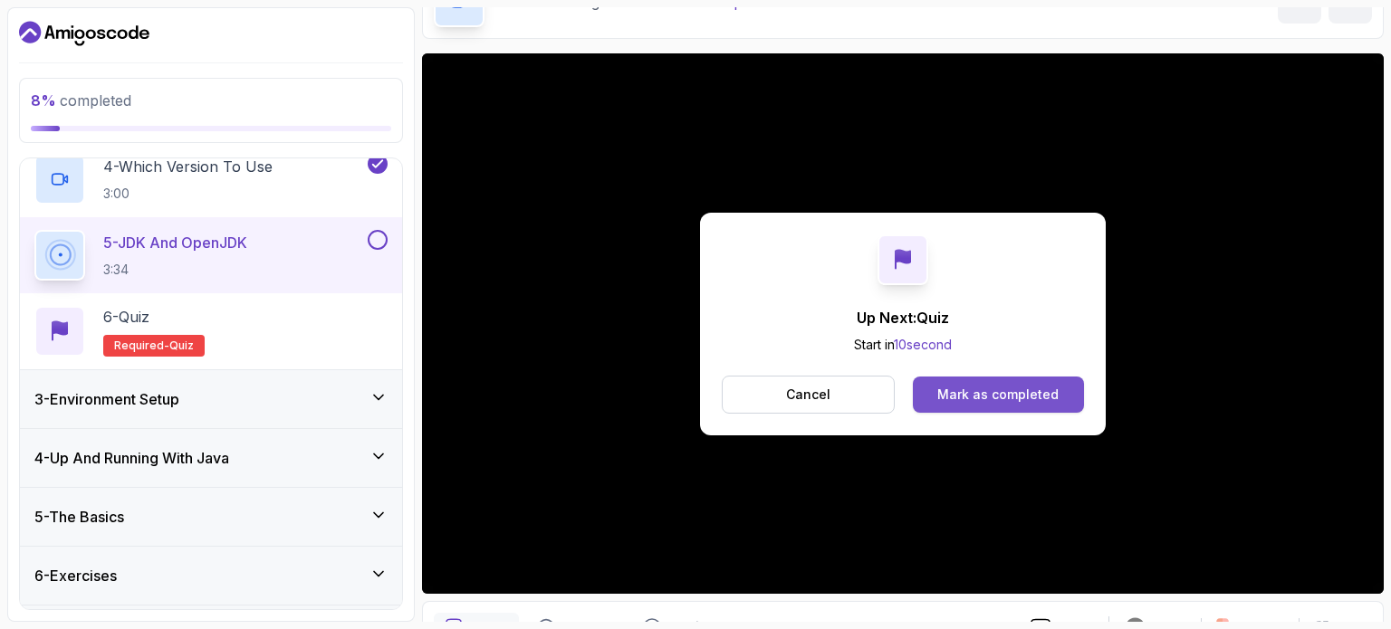
click at [1058, 387] on button "Mark as completed" at bounding box center [998, 395] width 171 height 36
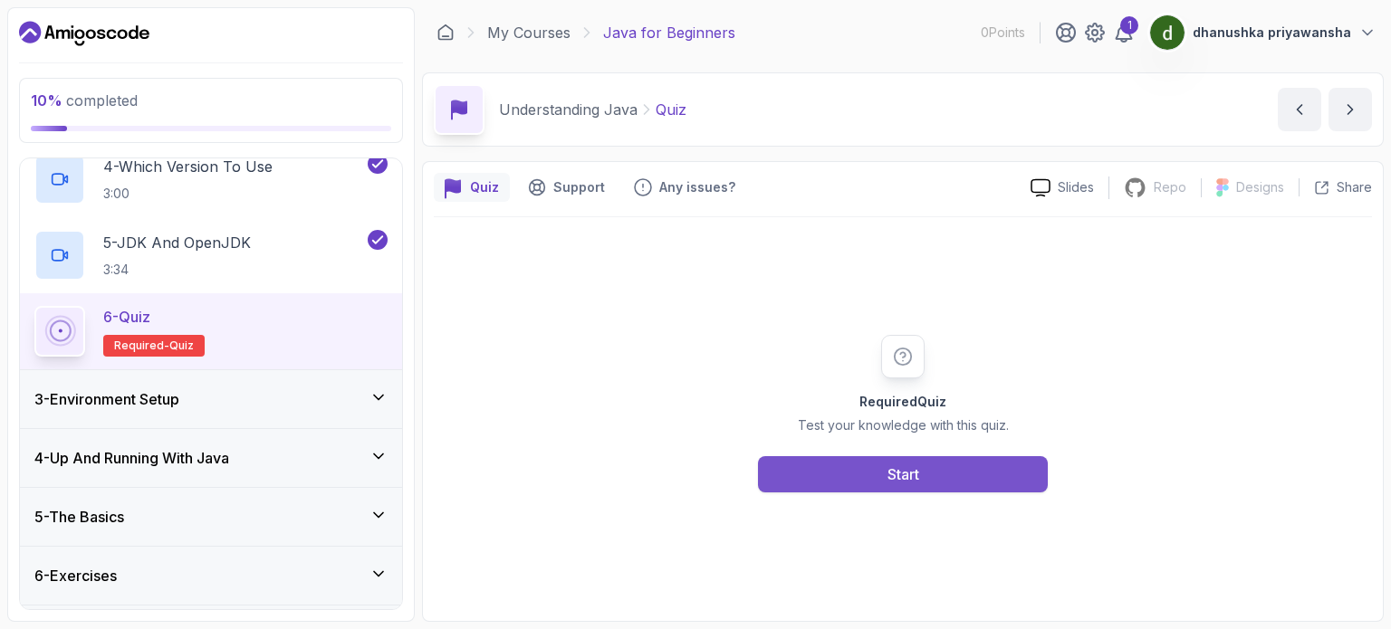
click at [959, 461] on button "Start" at bounding box center [903, 474] width 290 height 36
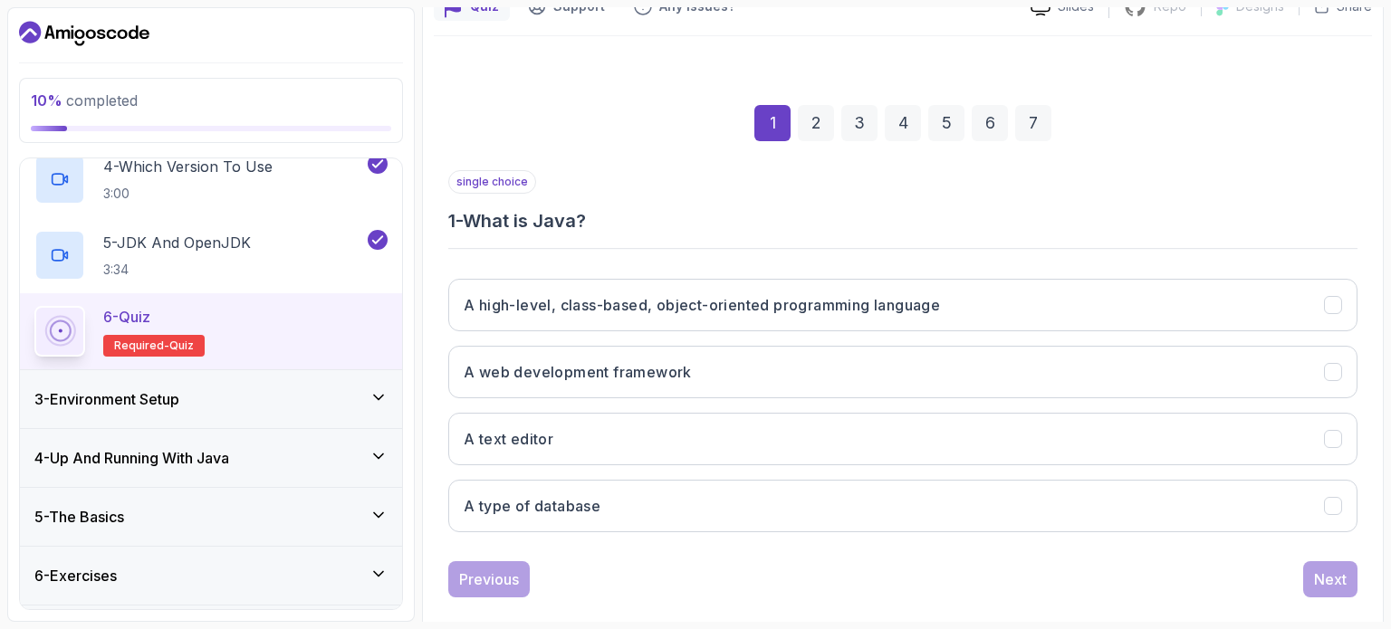
scroll to position [206, 0]
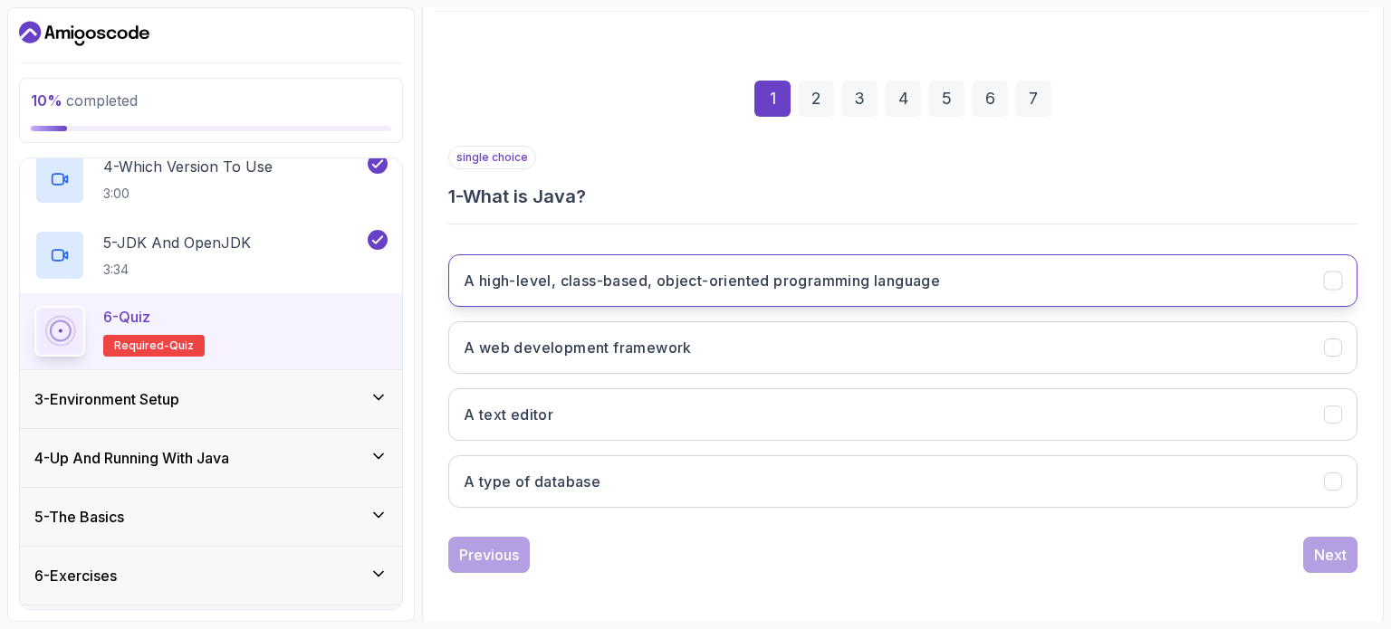
click at [795, 283] on h3 "A high-level, class-based, object-oriented programming language" at bounding box center [702, 281] width 476 height 22
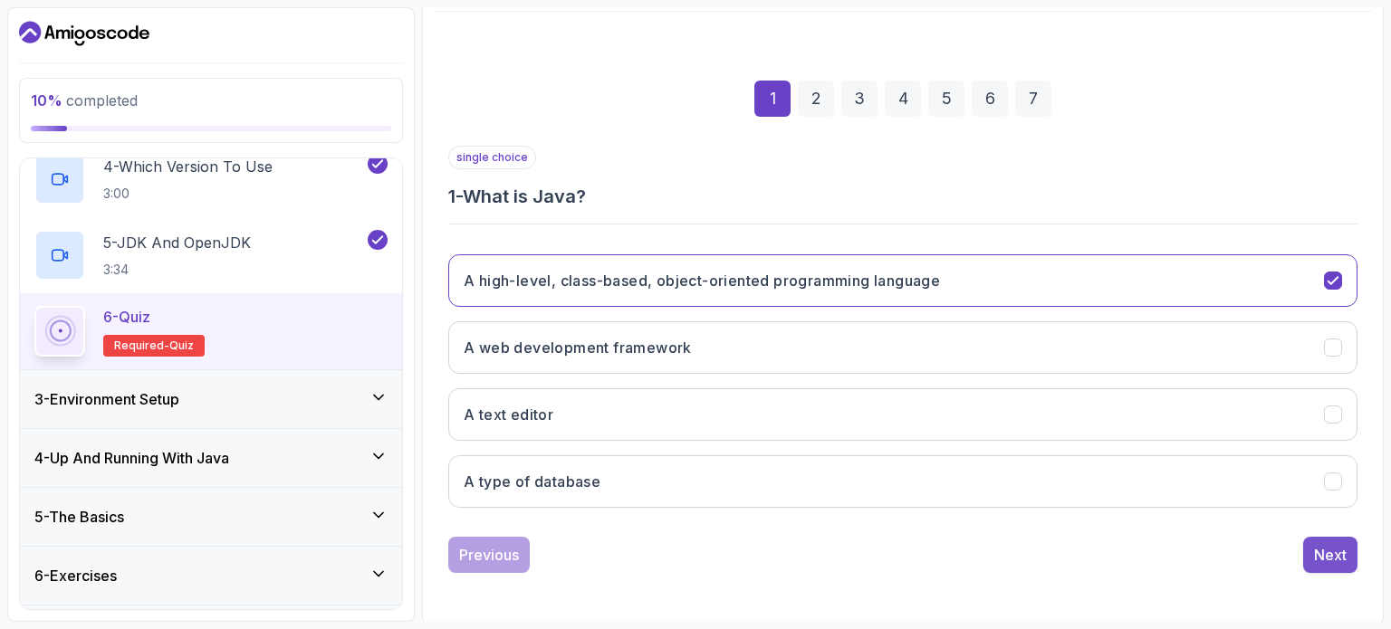
click at [1311, 550] on button "Next" at bounding box center [1330, 555] width 54 height 36
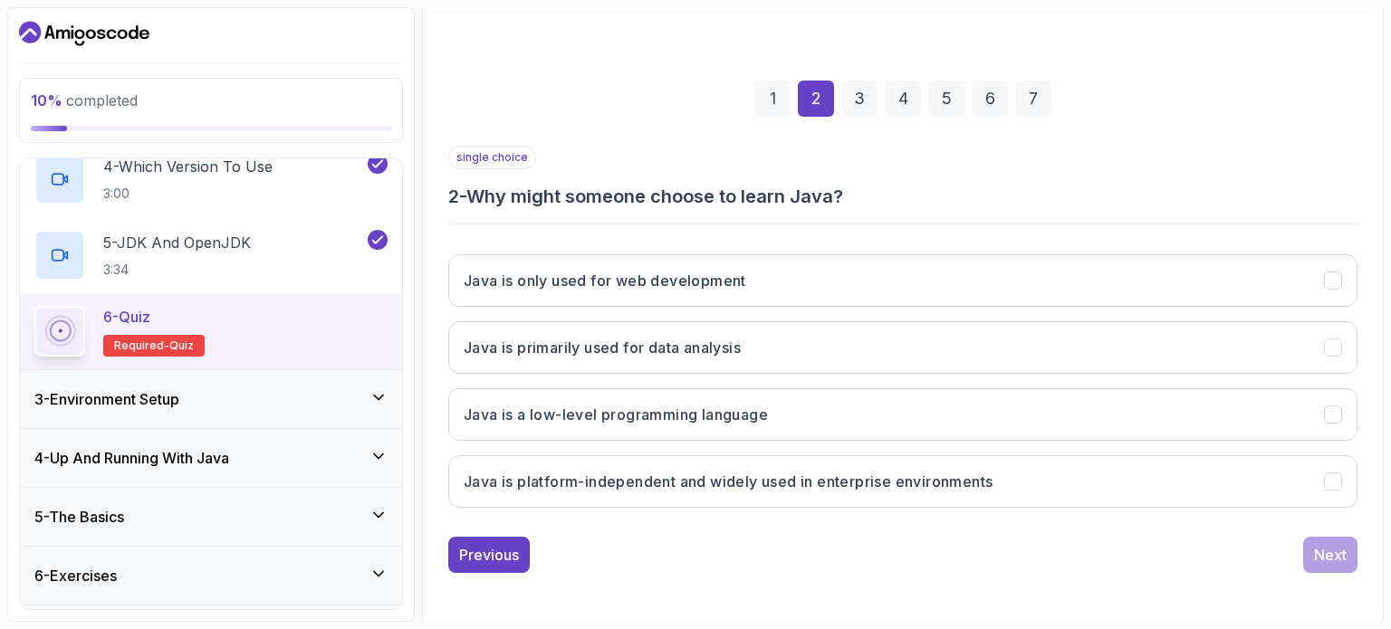
drag, startPoint x: 722, startPoint y: 481, endPoint x: 938, endPoint y: 536, distance: 223.4
click at [723, 482] on h3 "Java is platform-independent and widely used in enterprise environments" at bounding box center [728, 482] width 529 height 22
click at [1318, 544] on div "Next" at bounding box center [1330, 555] width 33 height 22
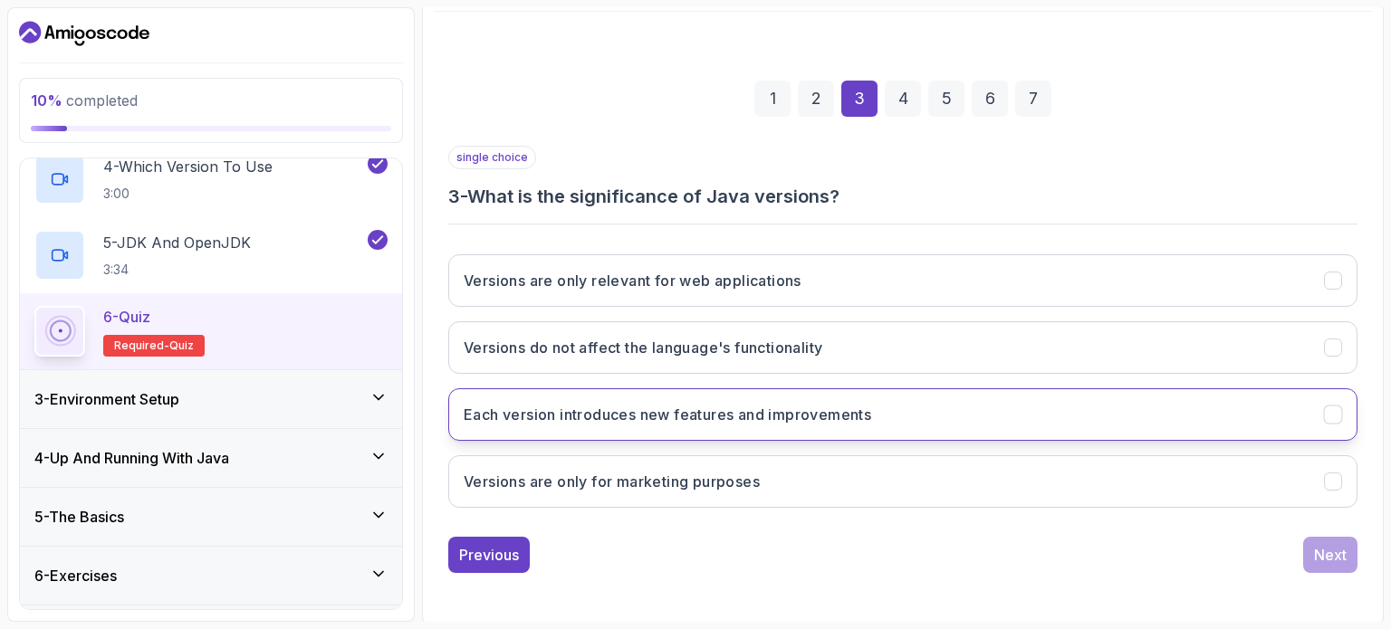
click at [788, 418] on h3 "Each version introduces new features and improvements" at bounding box center [668, 415] width 408 height 22
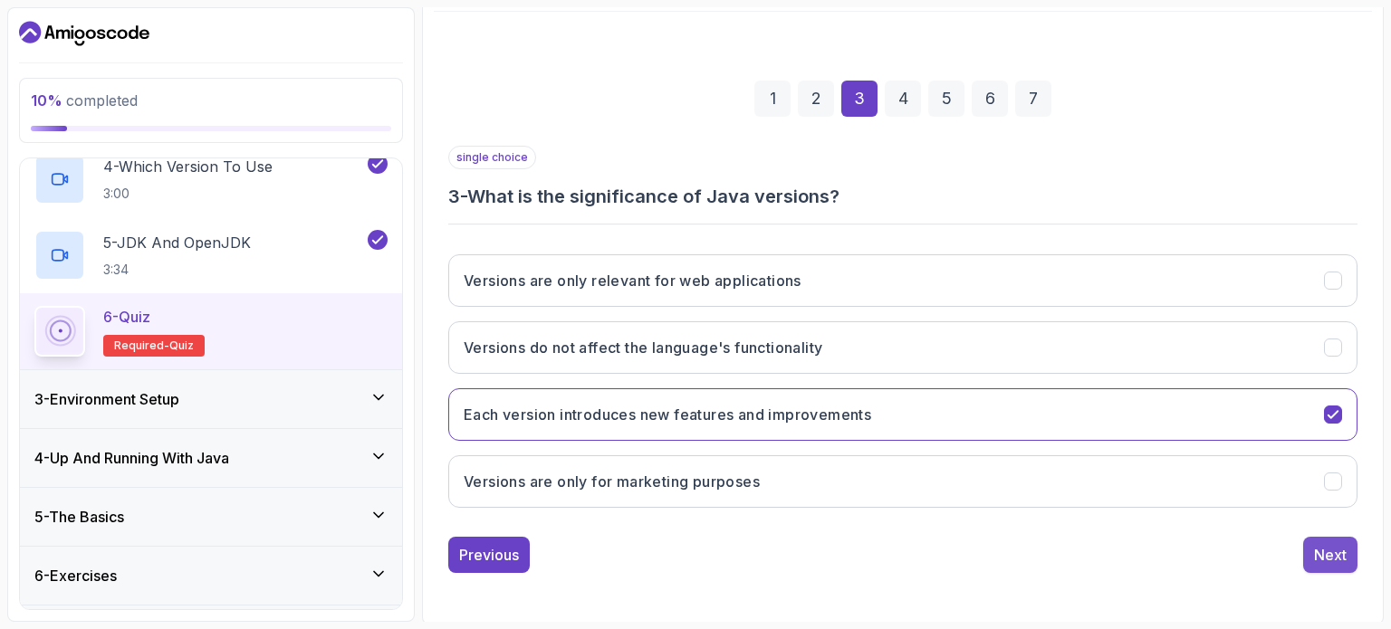
click at [1348, 549] on button "Next" at bounding box center [1330, 555] width 54 height 36
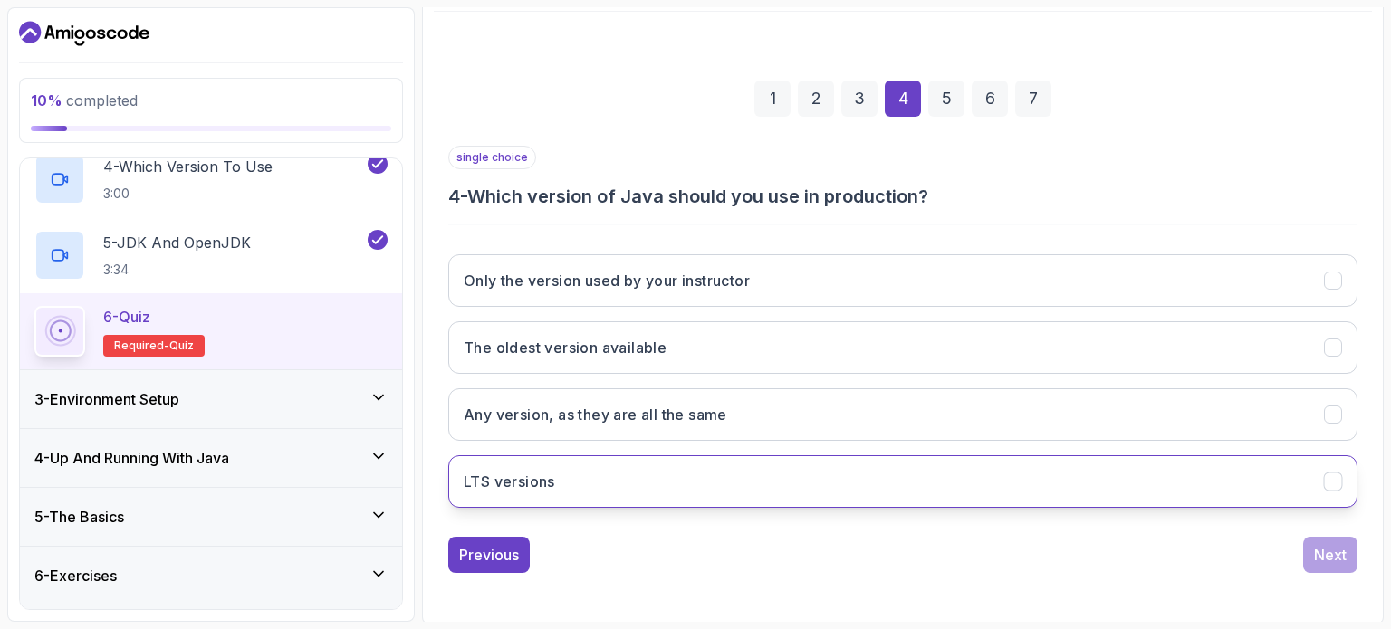
click at [572, 474] on button "LTS versions" at bounding box center [902, 482] width 909 height 53
click at [1330, 562] on div "Next" at bounding box center [1330, 555] width 33 height 22
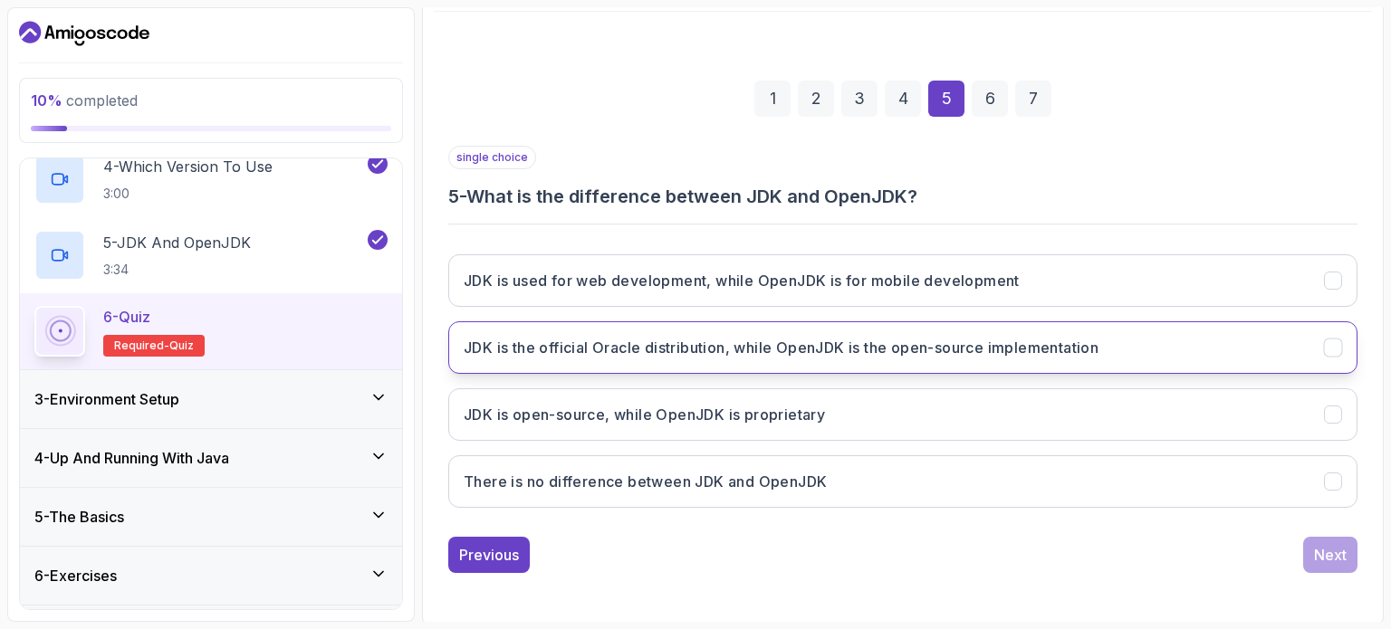
click at [621, 353] on h3 "JDK is the official Oracle distribution, while OpenJDK is the open-source imple…" at bounding box center [781, 348] width 635 height 22
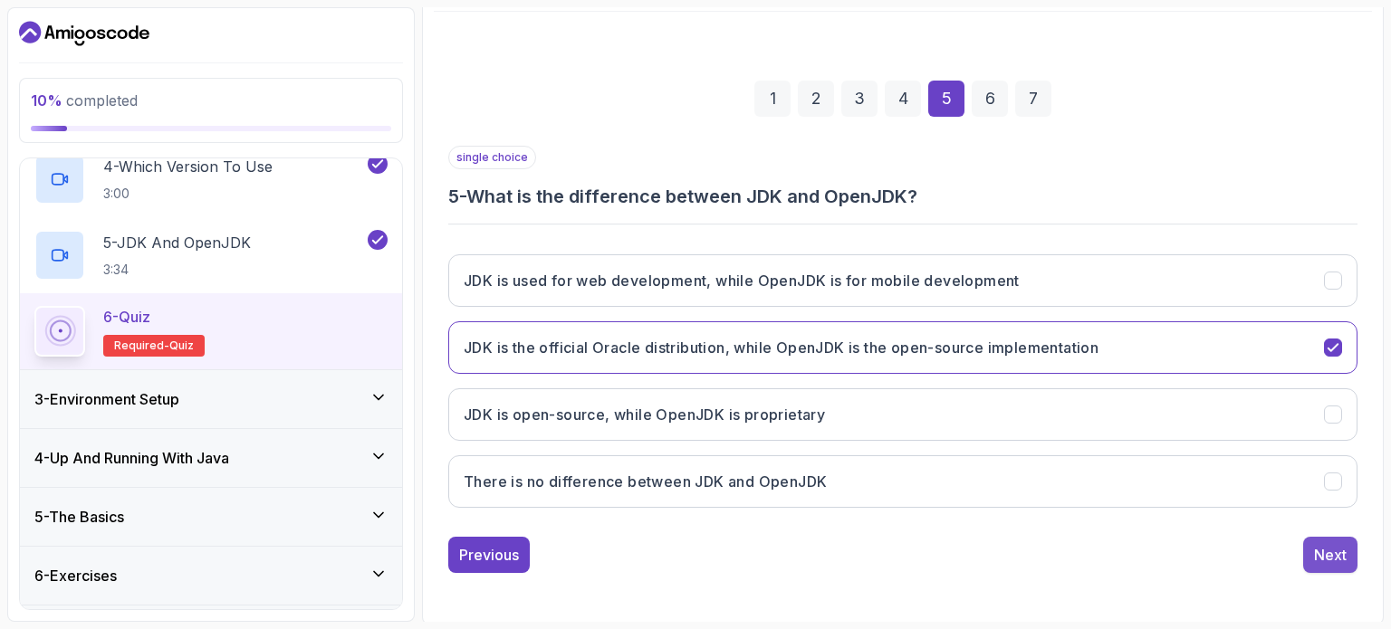
click at [1314, 547] on div "Next" at bounding box center [1330, 555] width 33 height 22
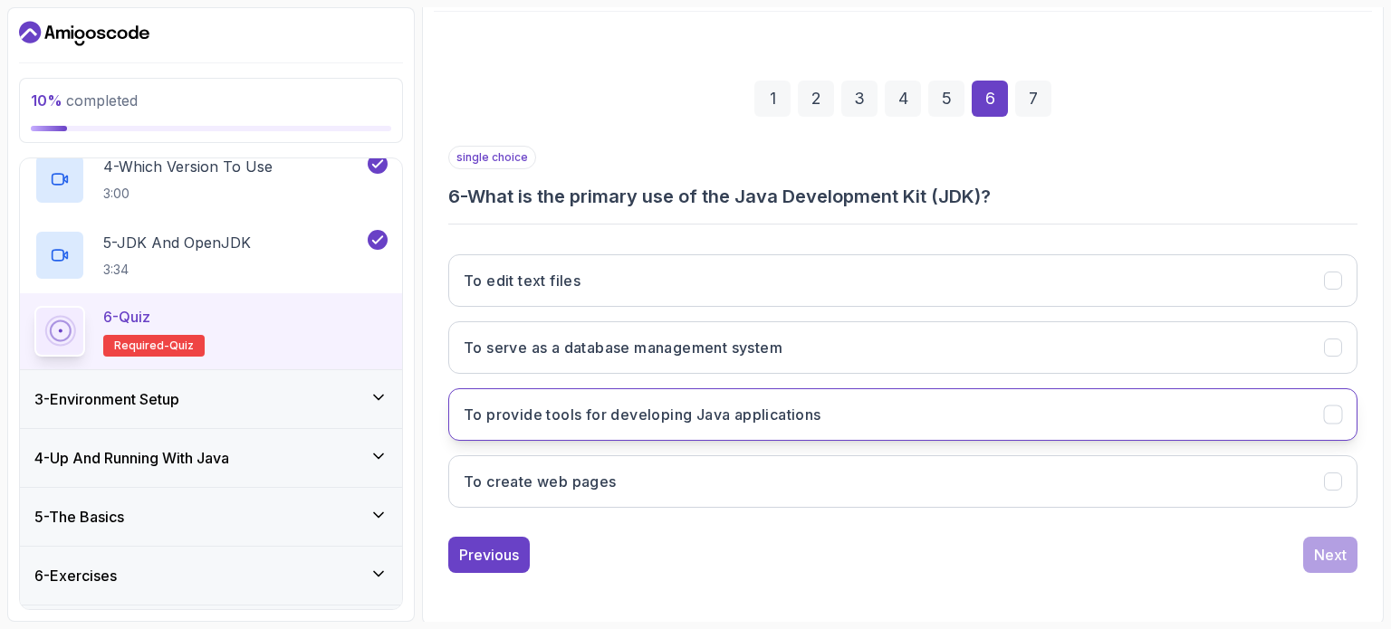
click at [692, 430] on button "To provide tools for developing Java applications" at bounding box center [902, 415] width 909 height 53
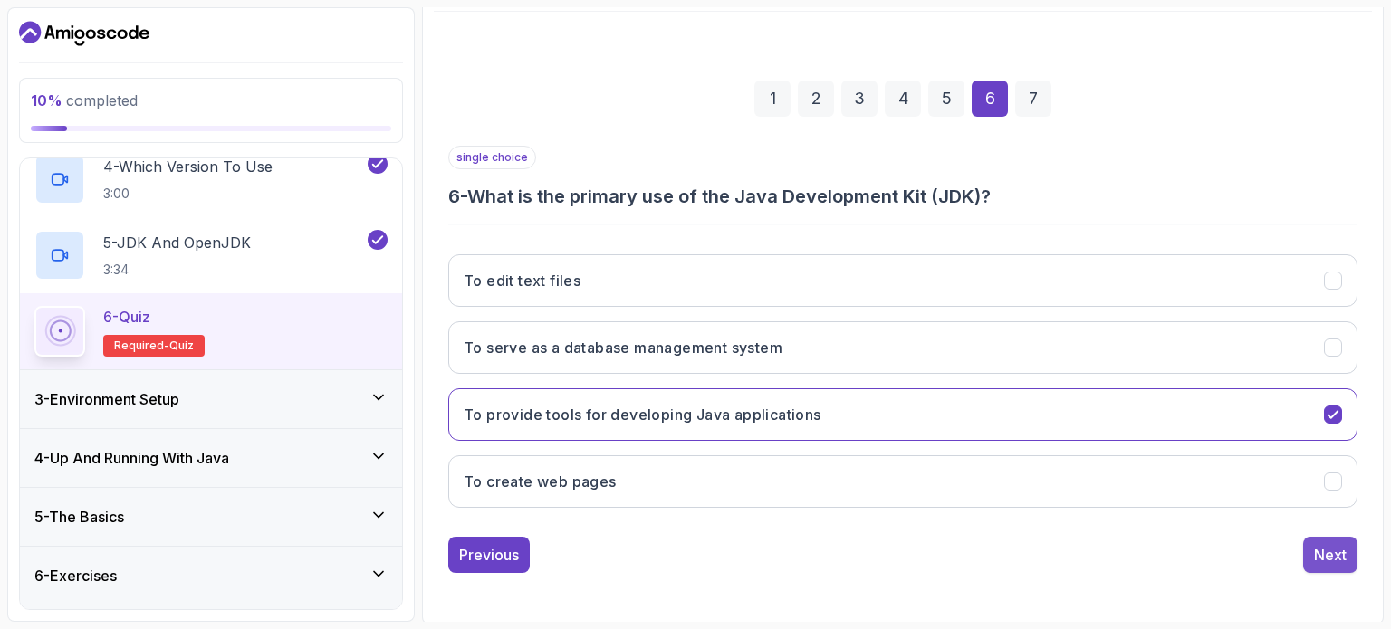
click at [1322, 550] on div "Next" at bounding box center [1330, 555] width 33 height 22
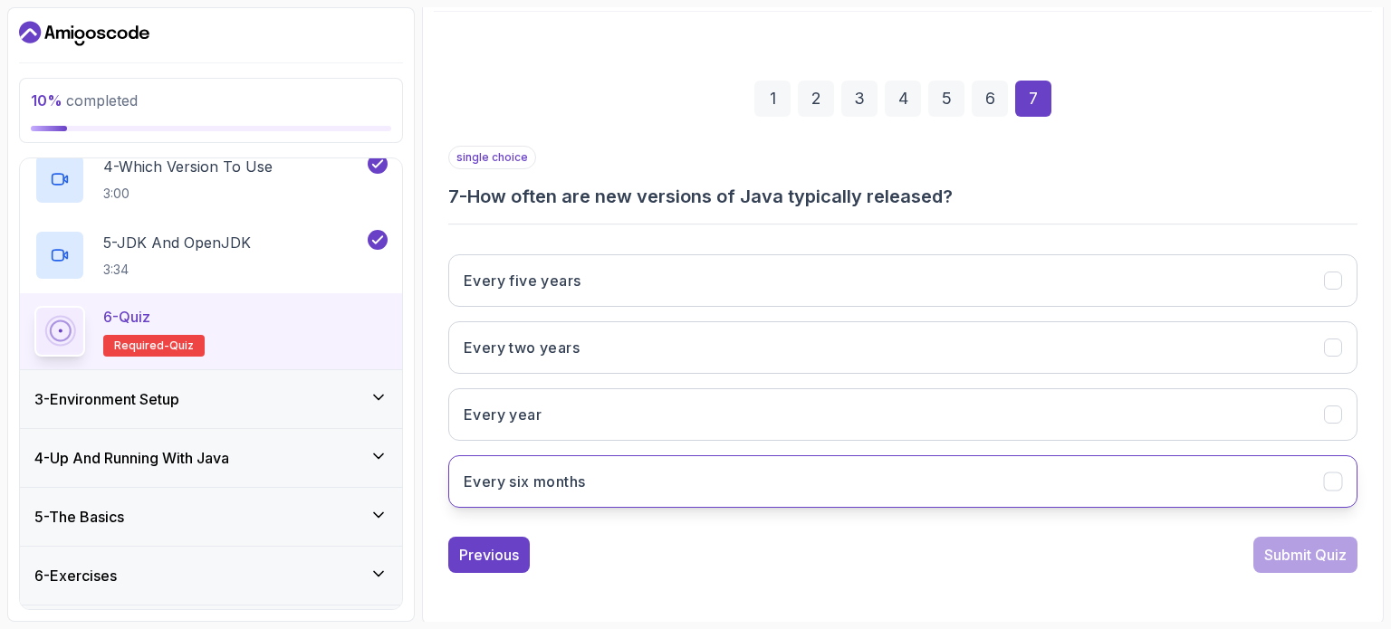
click at [658, 477] on button "Every six months" at bounding box center [902, 482] width 909 height 53
click at [1315, 555] on div "Submit Quiz" at bounding box center [1305, 555] width 82 height 22
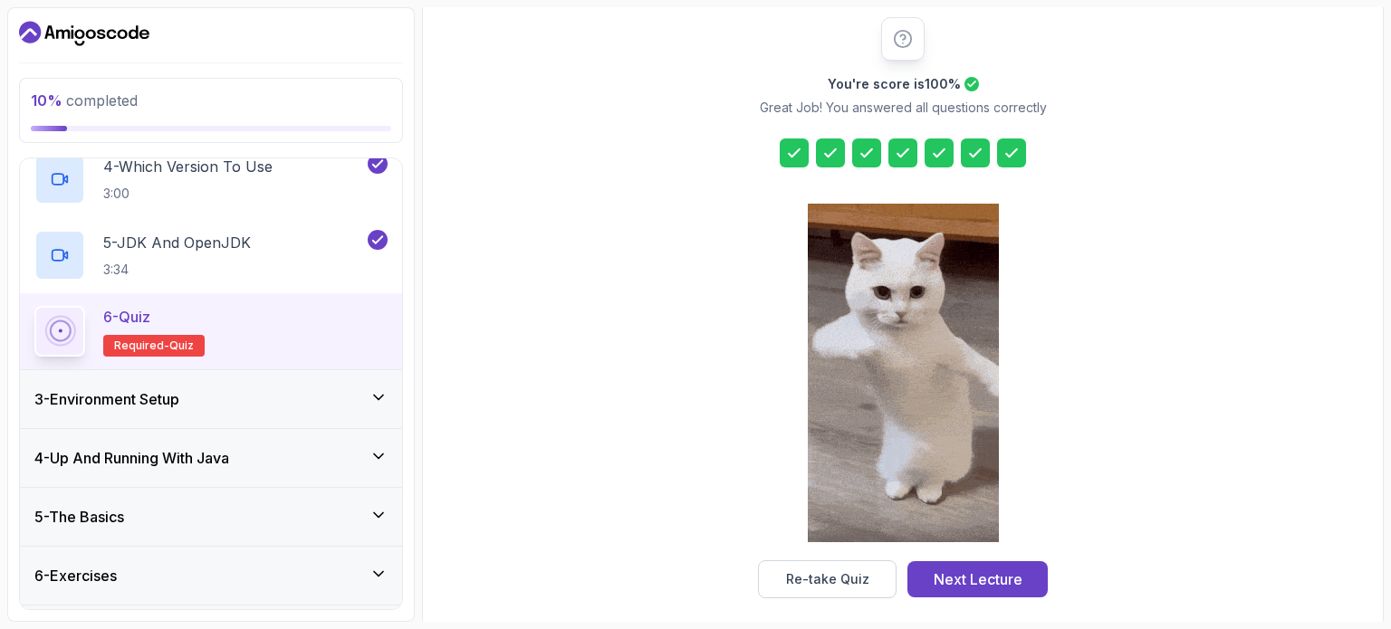
scroll to position [237, 0]
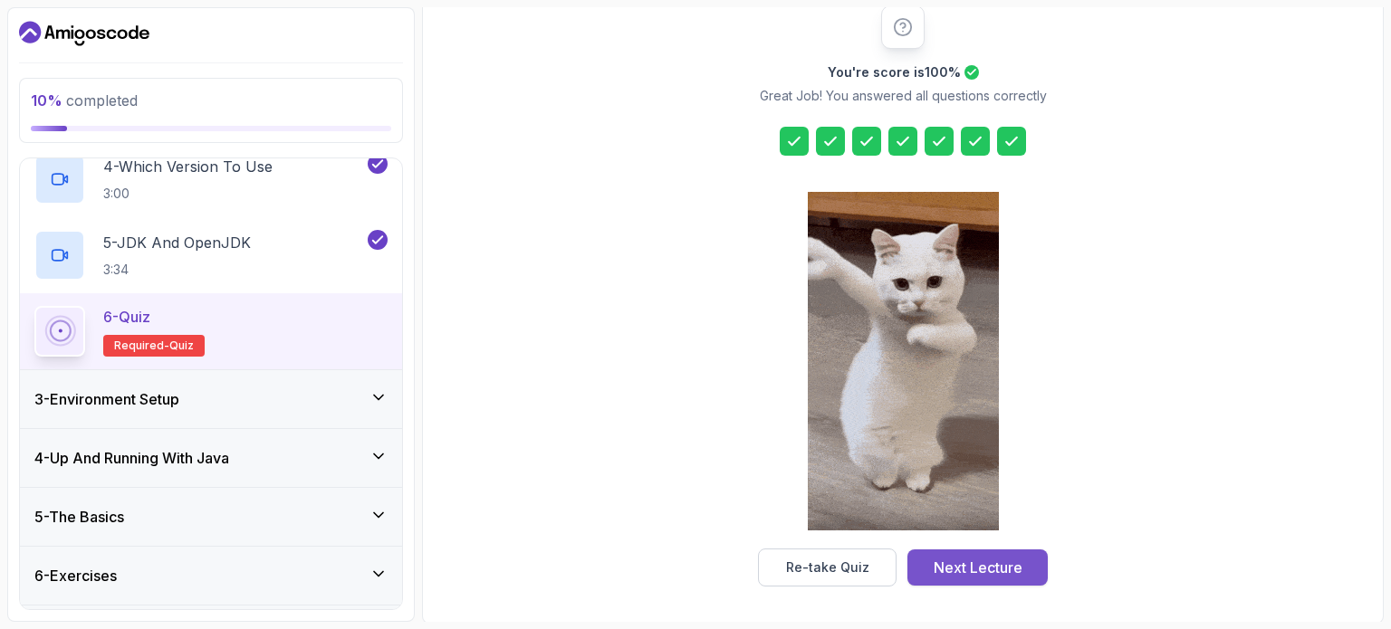
click at [985, 571] on div "Next Lecture" at bounding box center [978, 568] width 89 height 22
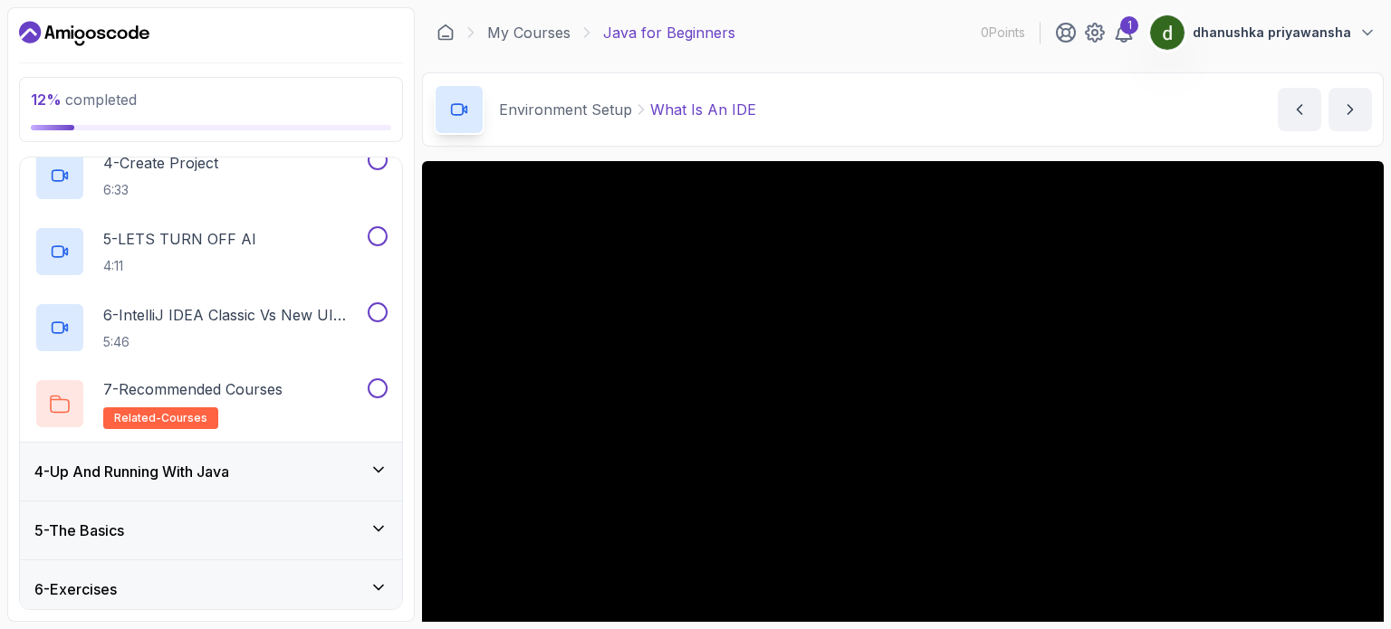
scroll to position [489, 0]
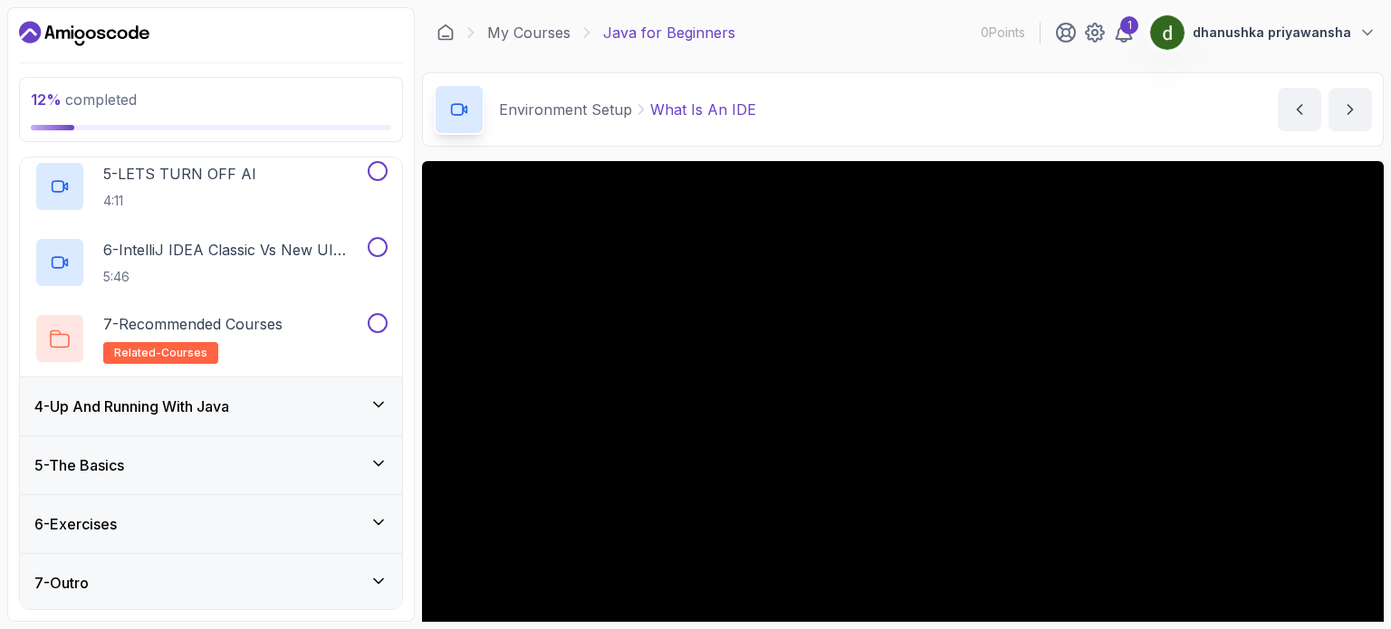
click at [378, 407] on icon at bounding box center [379, 405] width 18 height 18
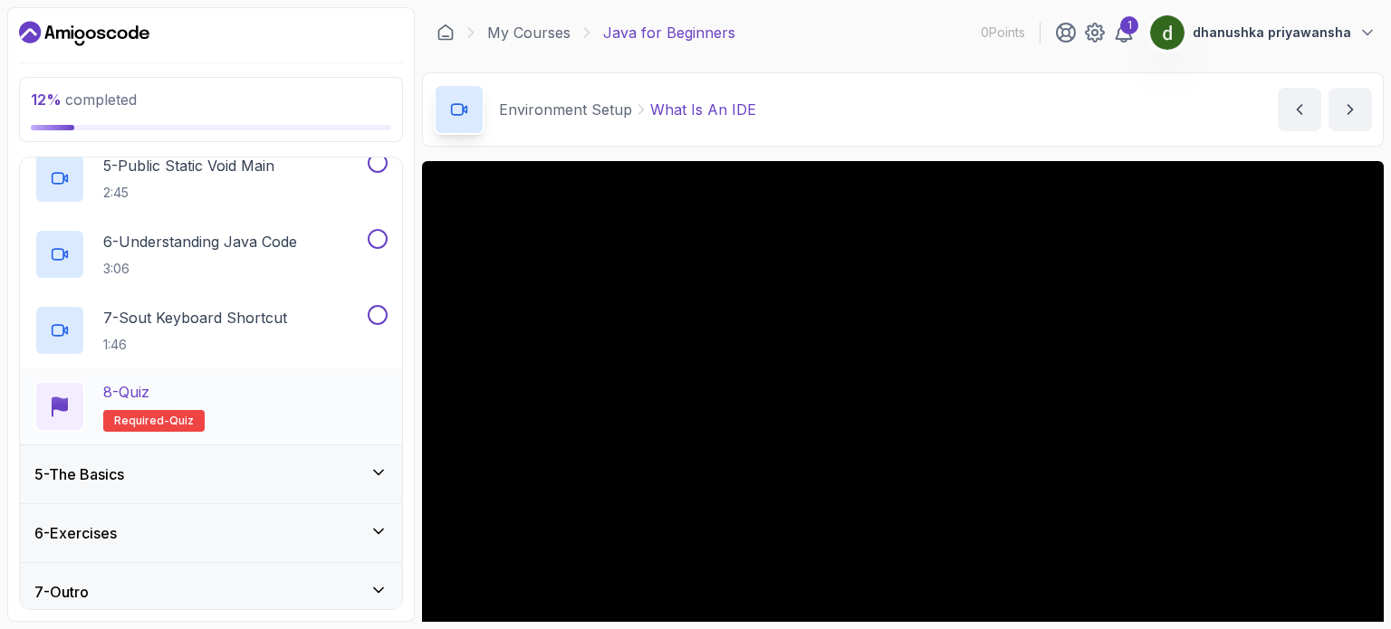
scroll to position [565, 0]
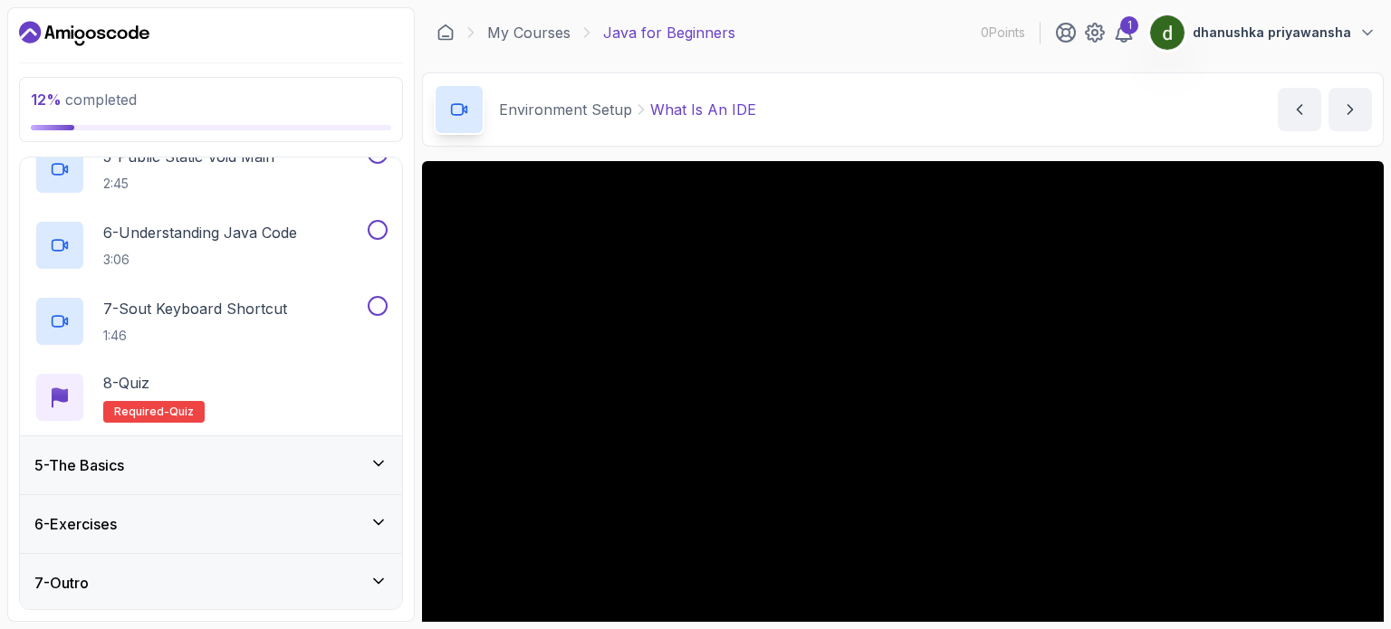
click at [373, 459] on icon at bounding box center [379, 464] width 18 height 18
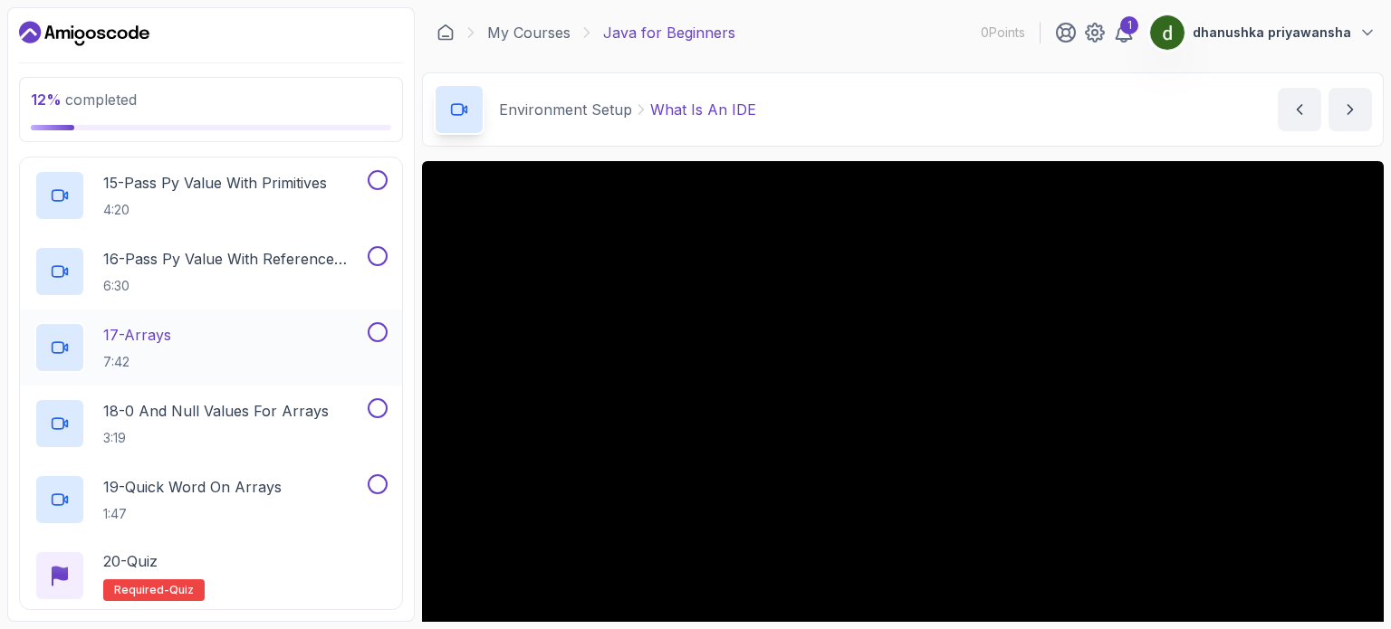
scroll to position [1478, 0]
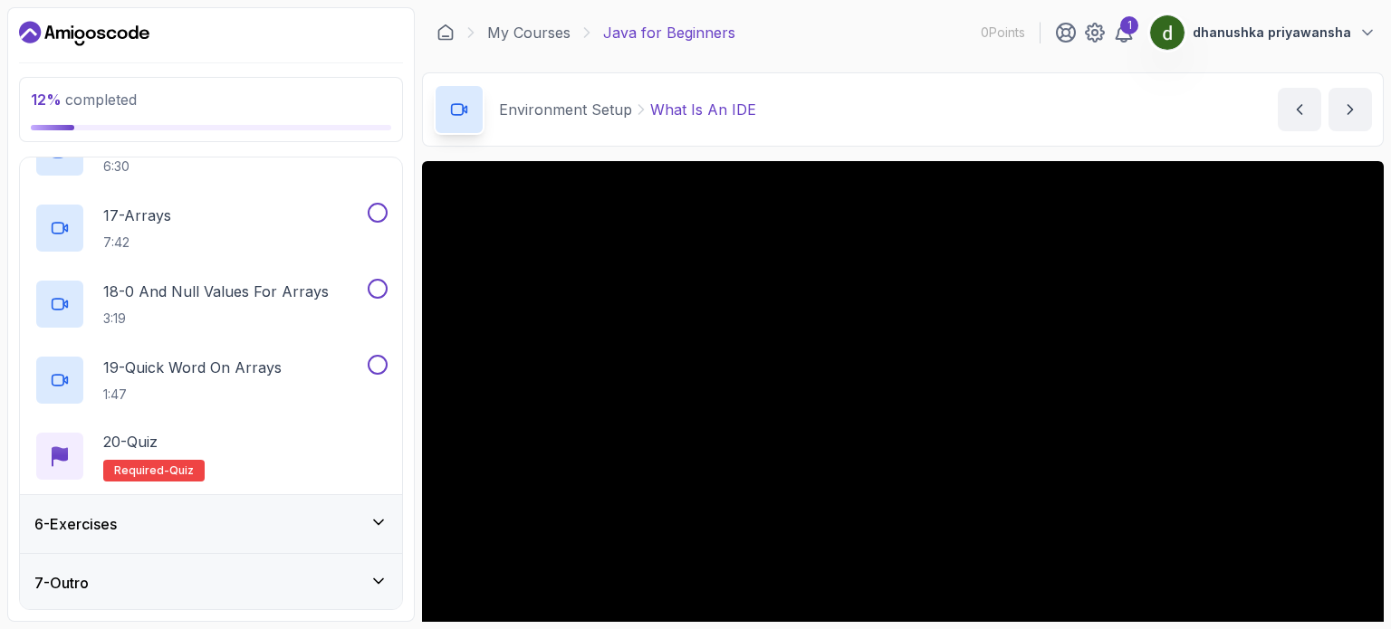
click at [371, 521] on icon at bounding box center [379, 523] width 18 height 18
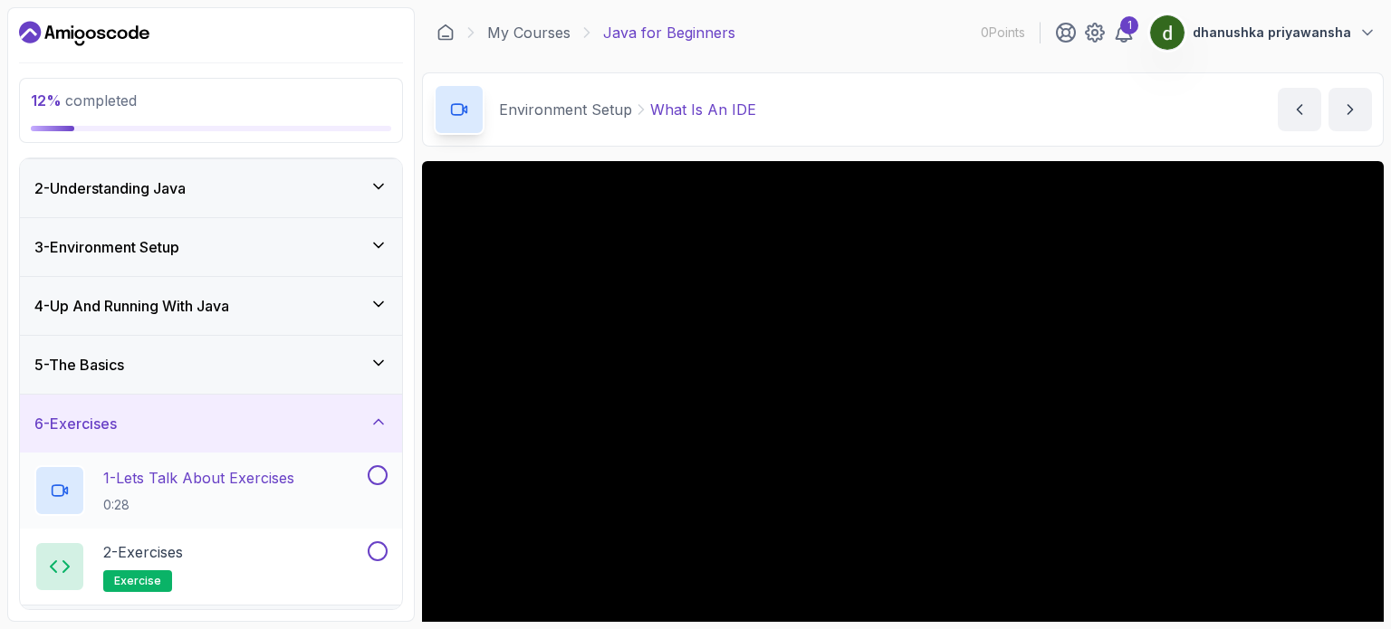
scroll to position [109, 0]
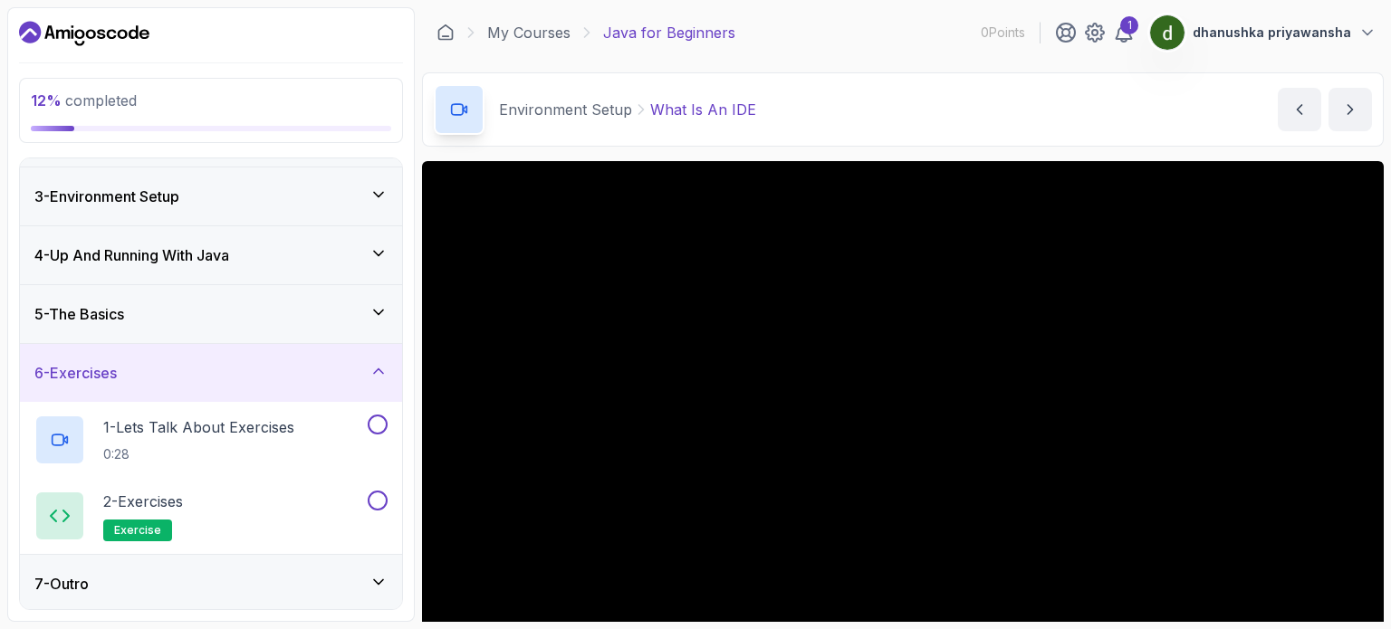
click at [377, 573] on div "7 - Outro" at bounding box center [210, 584] width 353 height 22
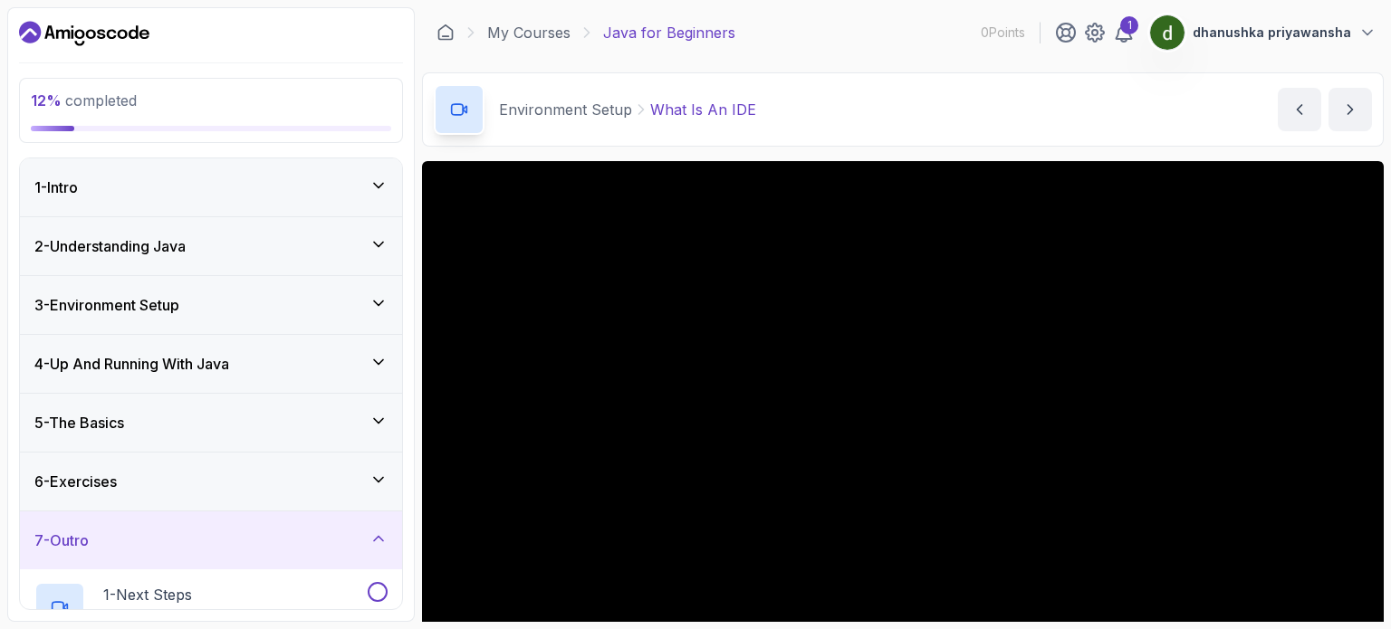
scroll to position [185, 0]
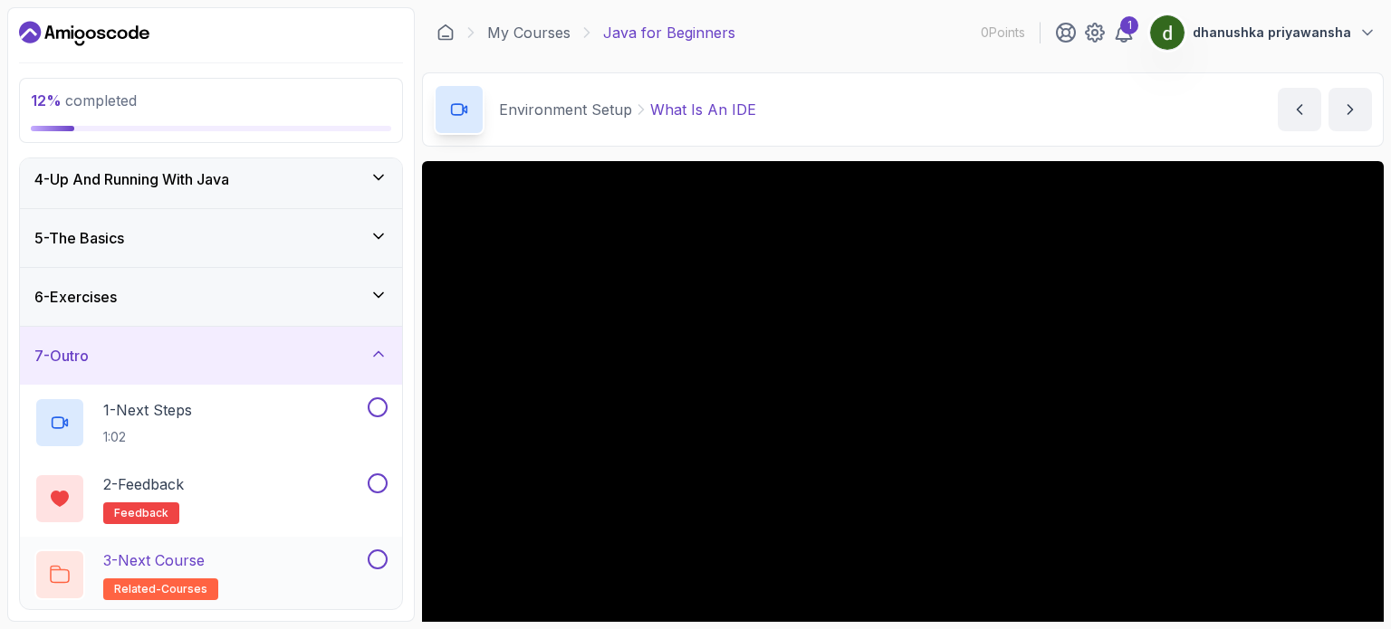
click at [307, 566] on div "3 - Next Course related-courses" at bounding box center [199, 575] width 330 height 51
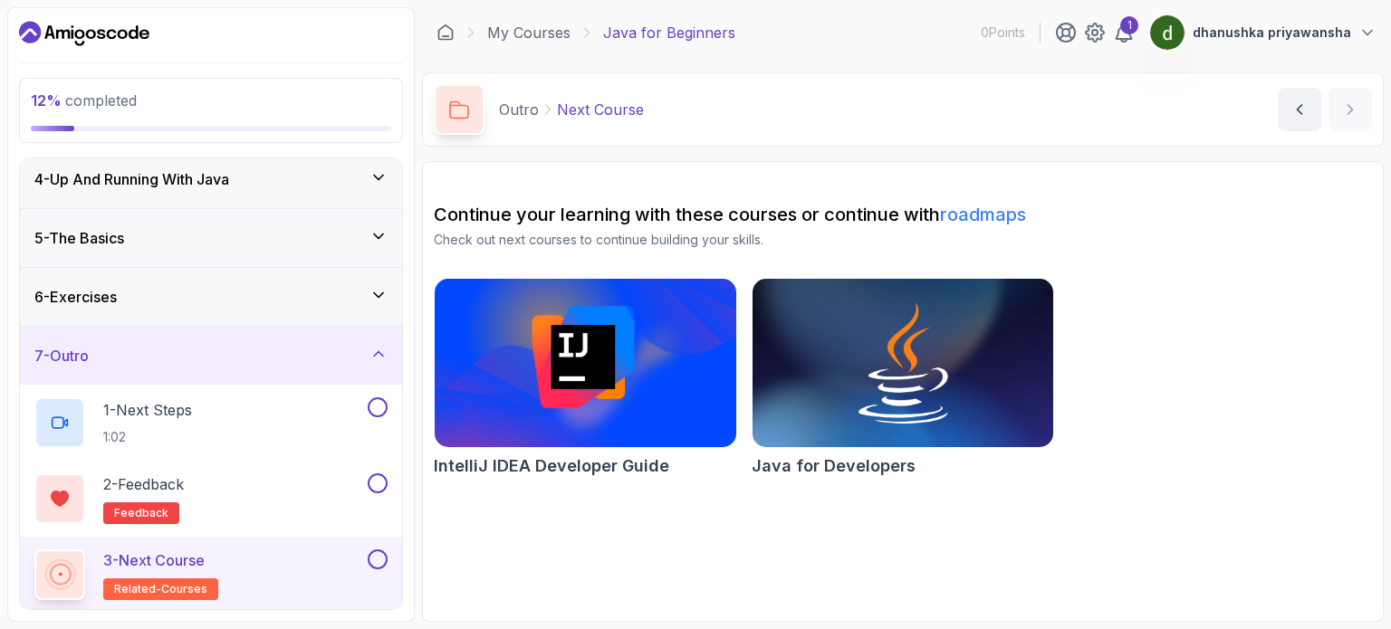
drag, startPoint x: 180, startPoint y: 33, endPoint x: 50, endPoint y: 24, distance: 130.7
click at [50, 24] on div at bounding box center [211, 33] width 384 height 29
click at [104, 26] on icon "Dashboard" at bounding box center [84, 33] width 130 height 29
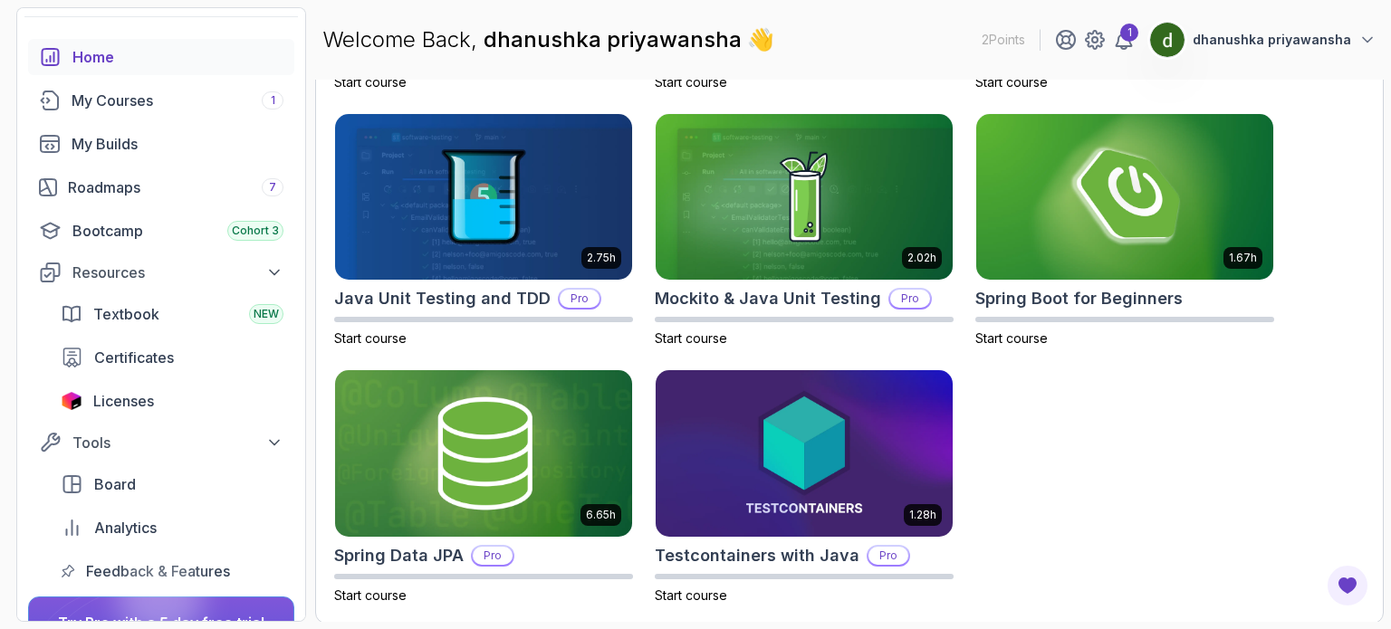
scroll to position [91, 0]
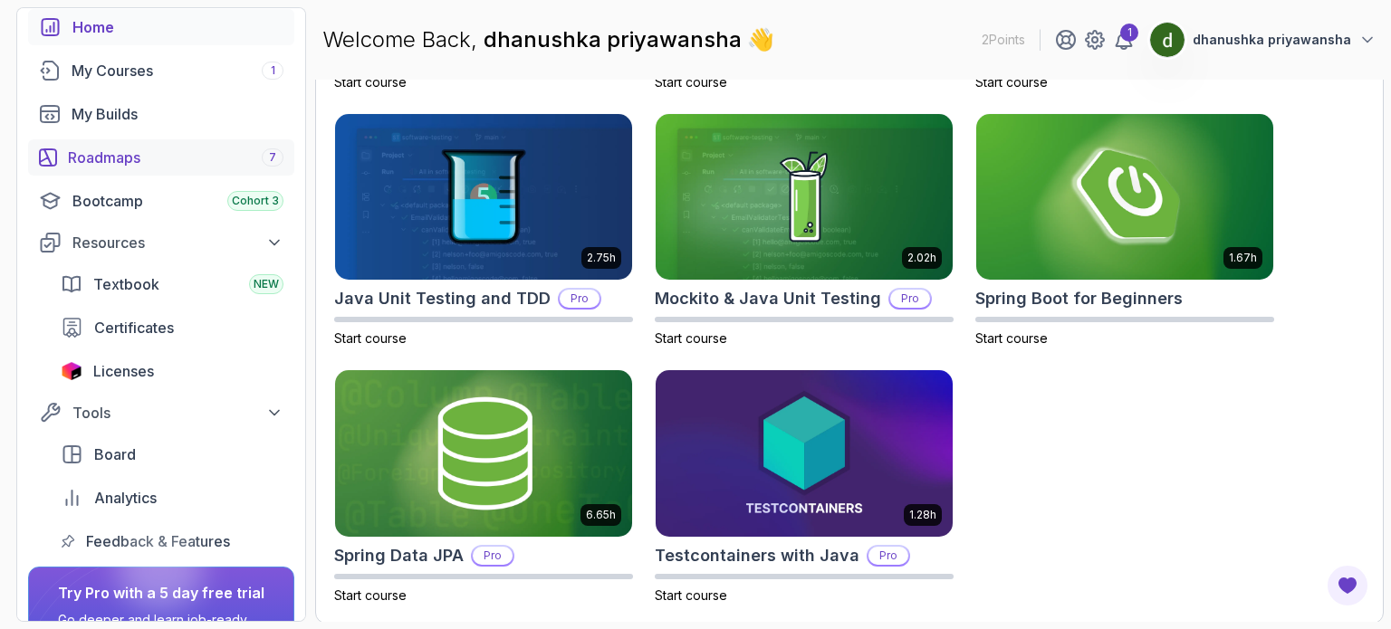
click at [124, 161] on div "Roadmaps 7" at bounding box center [176, 158] width 216 height 22
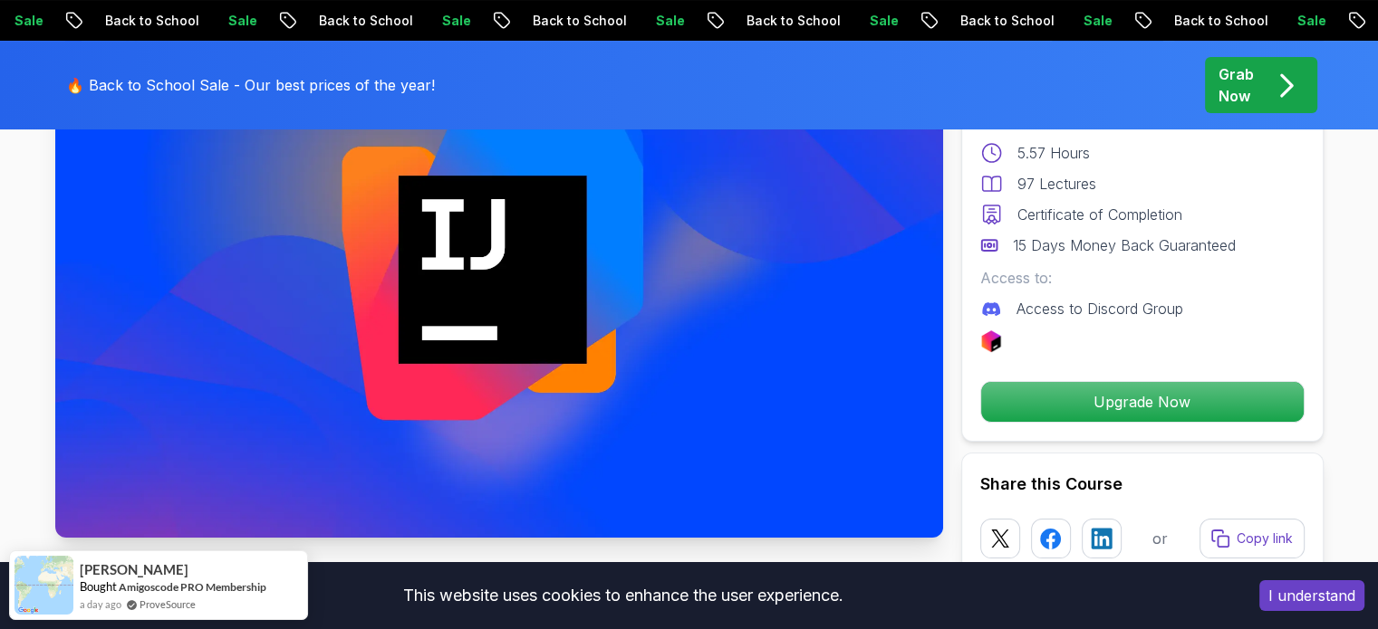
scroll to position [181, 0]
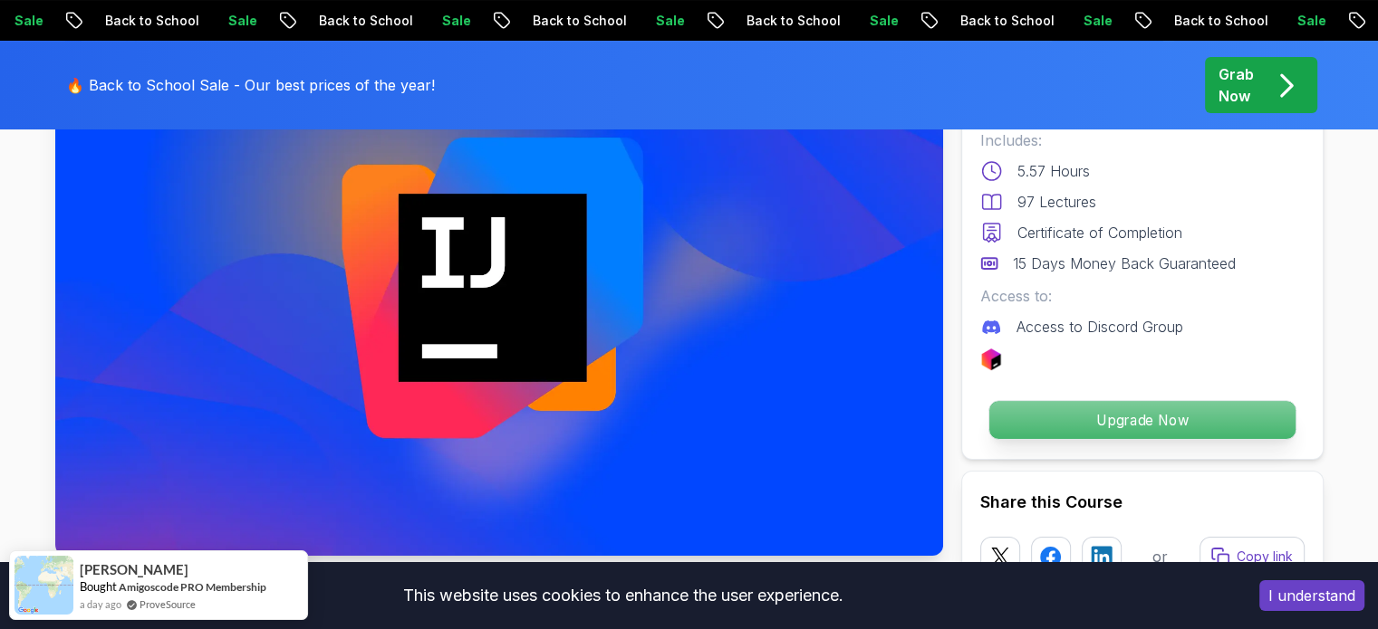
click at [1109, 417] on p "Upgrade Now" at bounding box center [1141, 420] width 306 height 38
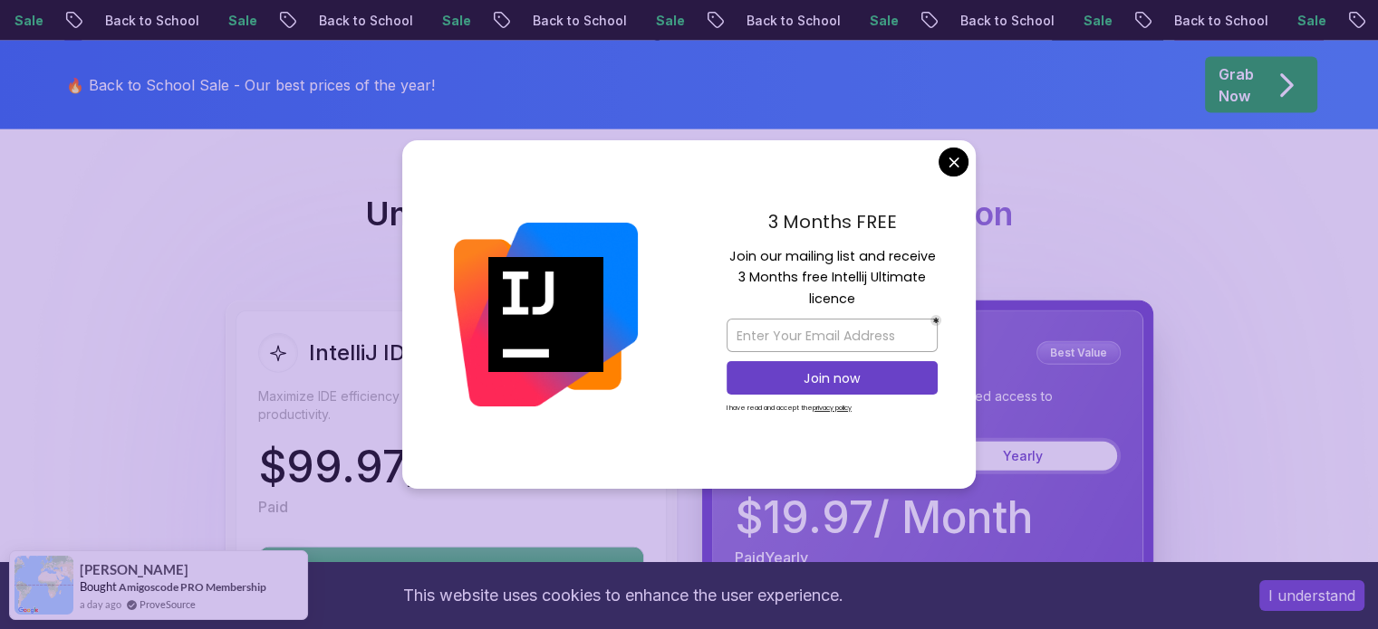
scroll to position [4147, 0]
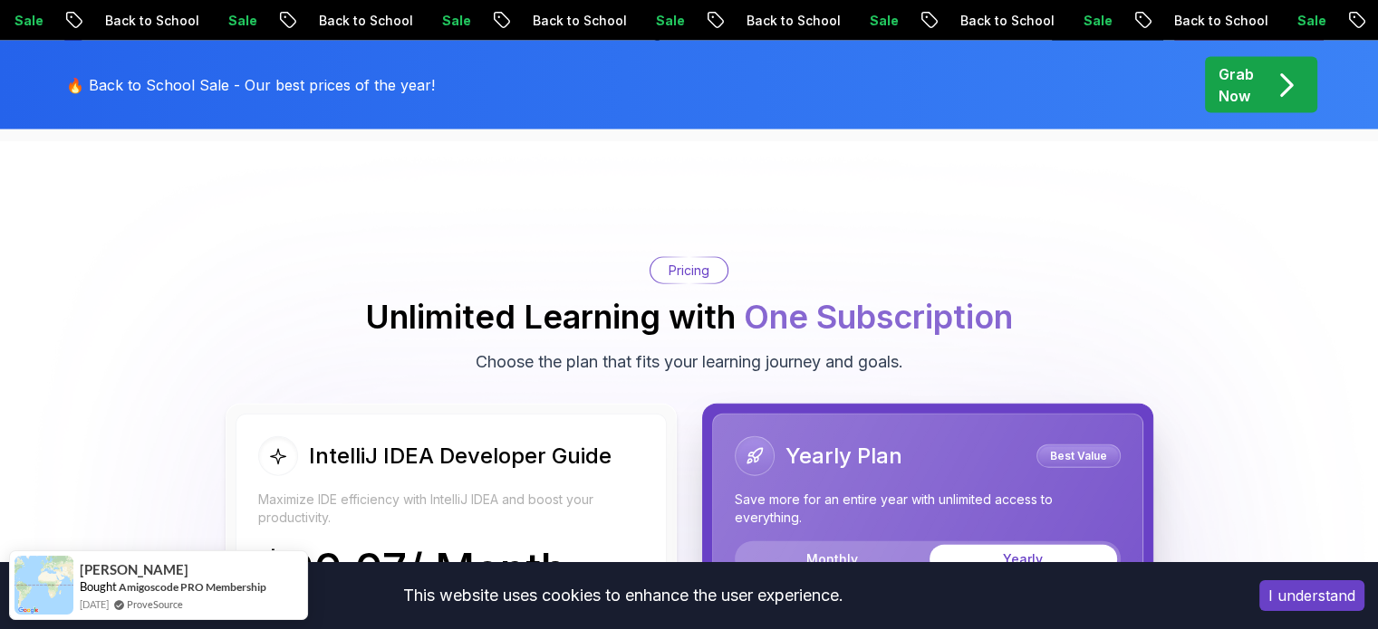
scroll to position [3876, 0]
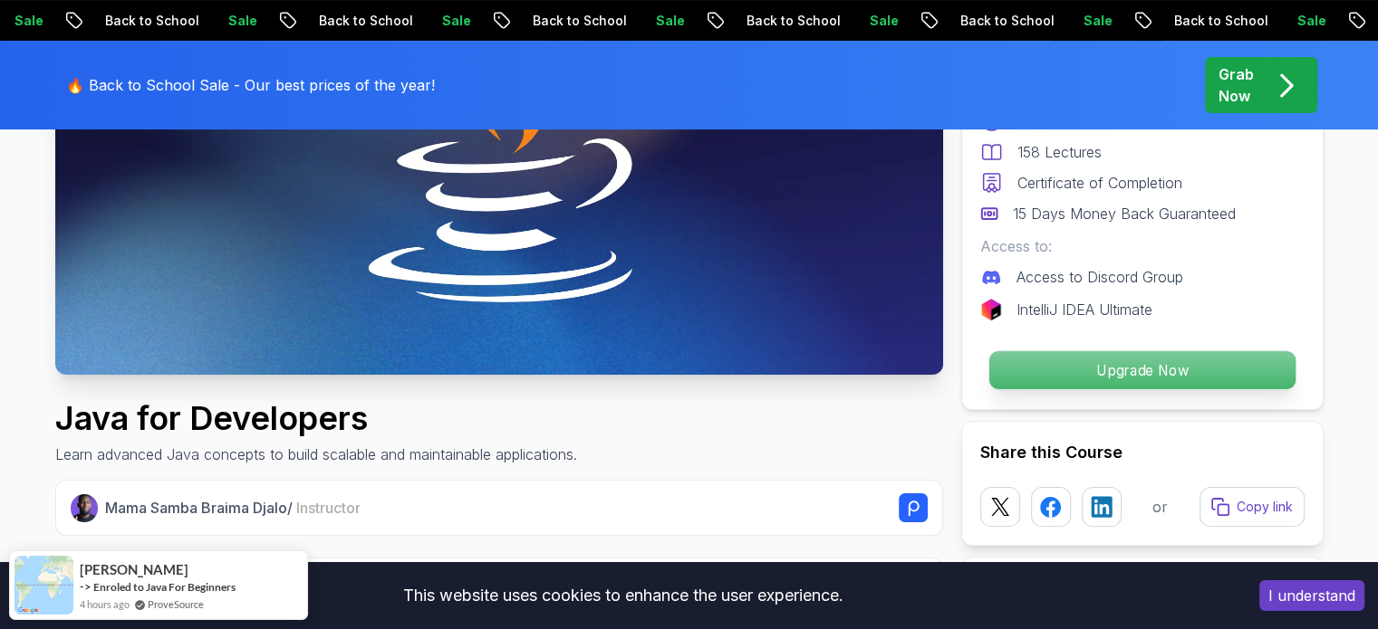
click at [1124, 373] on p "Upgrade Now" at bounding box center [1141, 370] width 306 height 38
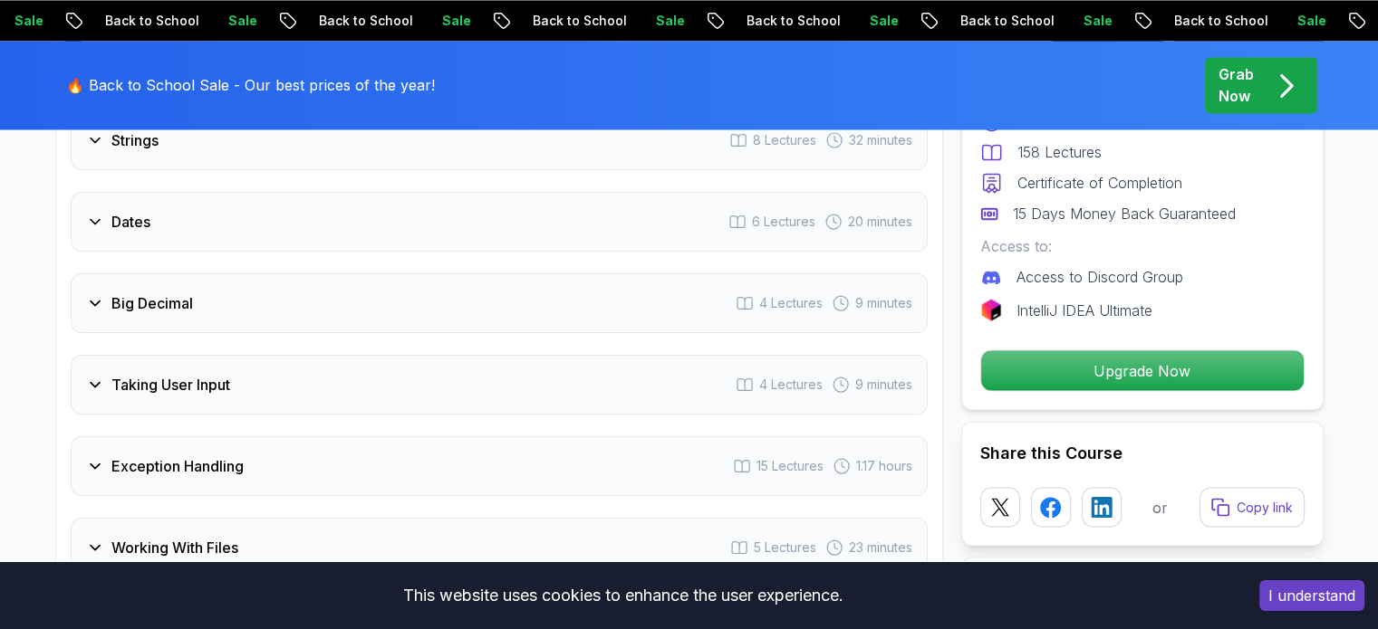
scroll to position [3249, 0]
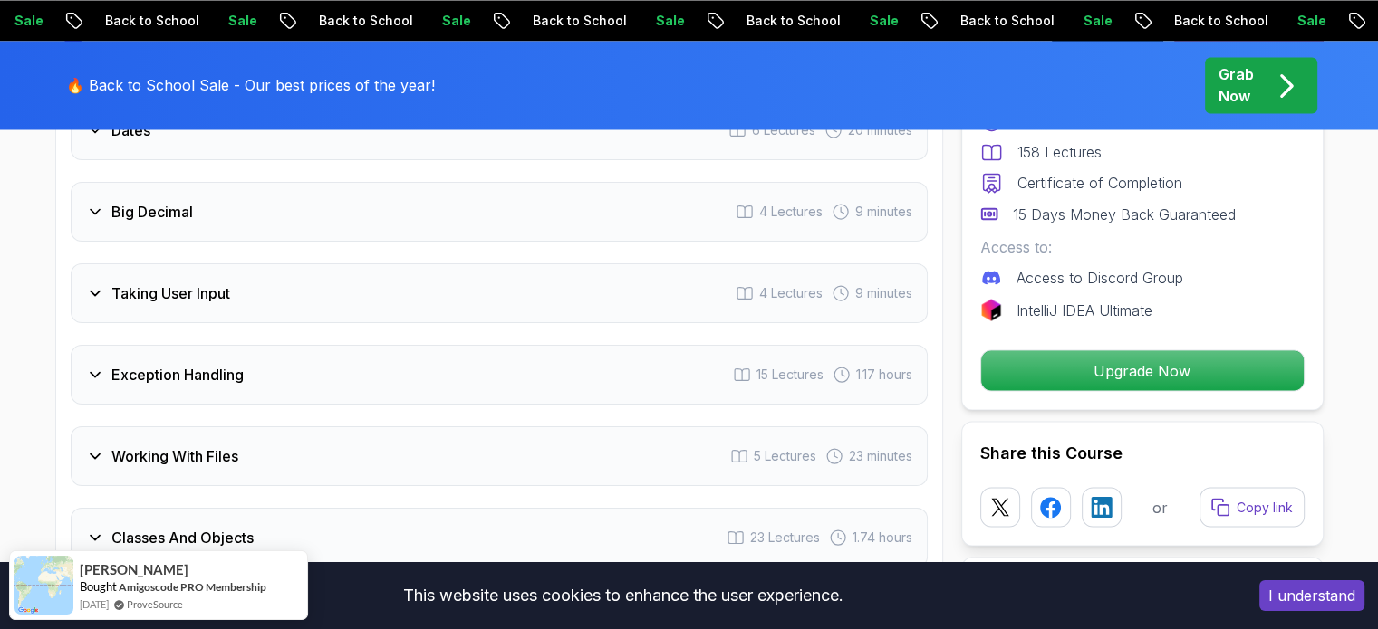
click at [91, 372] on icon at bounding box center [95, 374] width 9 height 5
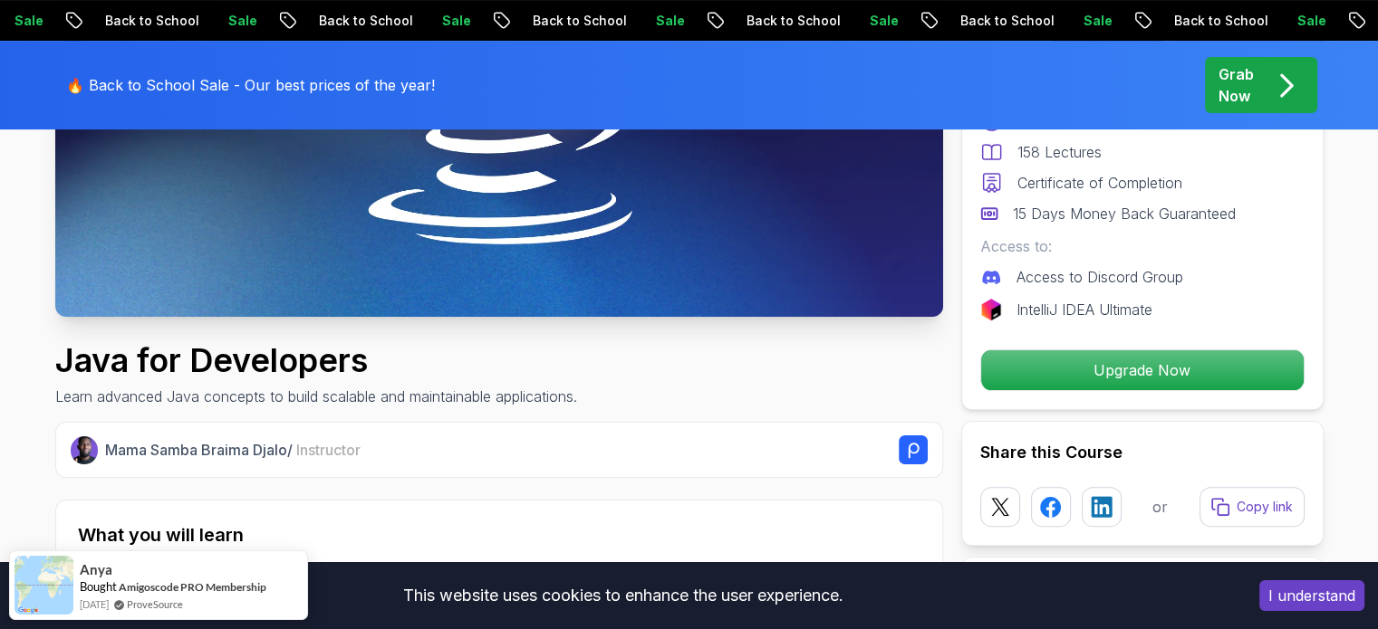
scroll to position [453, 0]
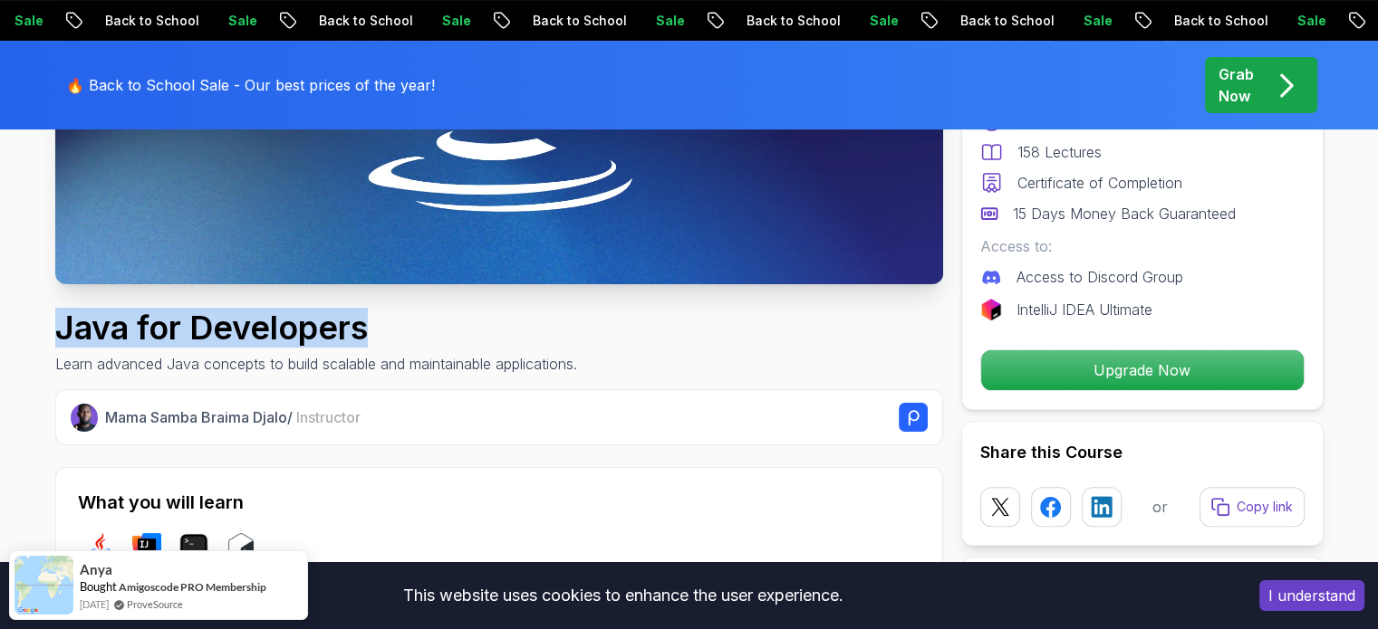
drag, startPoint x: 363, startPoint y: 326, endPoint x: 43, endPoint y: 323, distance: 320.6
copy h1 "Java for Developers"
